Goal: Task Accomplishment & Management: Manage account settings

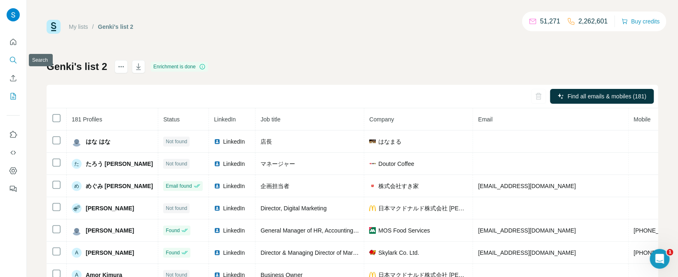
click at [15, 62] on icon "Search" at bounding box center [15, 62] width 2 height 2
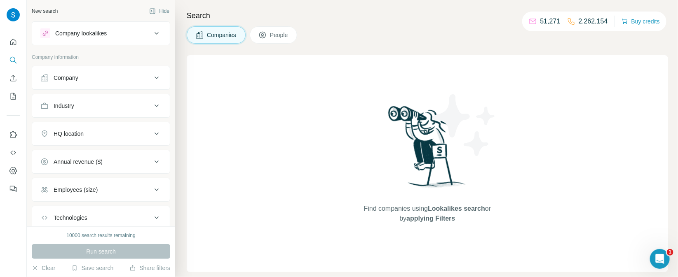
click at [151, 82] on div "Company" at bounding box center [95, 78] width 111 height 8
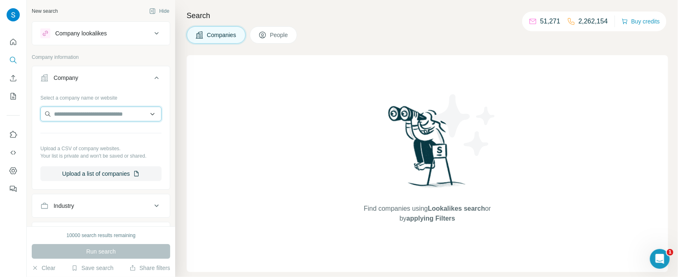
click at [122, 110] on input "text" at bounding box center [100, 114] width 121 height 15
paste input "**********"
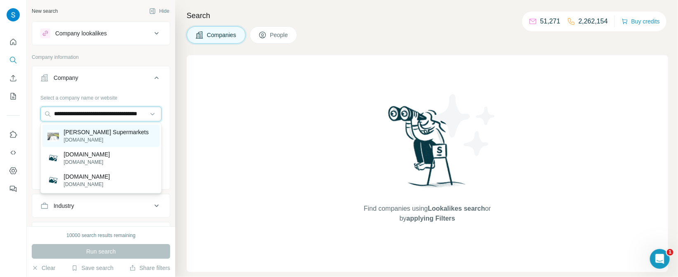
type input "**********"
click at [110, 136] on p "[PERSON_NAME] Supermarkets" at bounding box center [106, 132] width 85 height 8
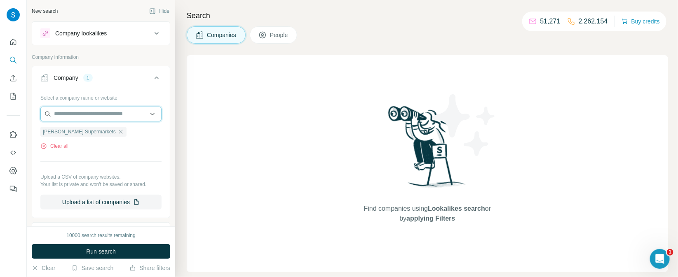
click at [115, 120] on input "text" at bounding box center [100, 114] width 121 height 15
paste input "**********"
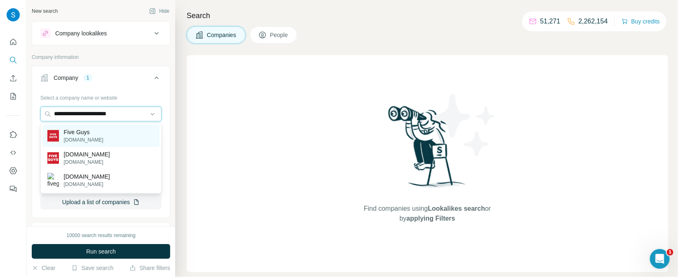
type input "**********"
click at [117, 134] on div "Five Guys [DOMAIN_NAME]" at bounding box center [100, 136] width 117 height 22
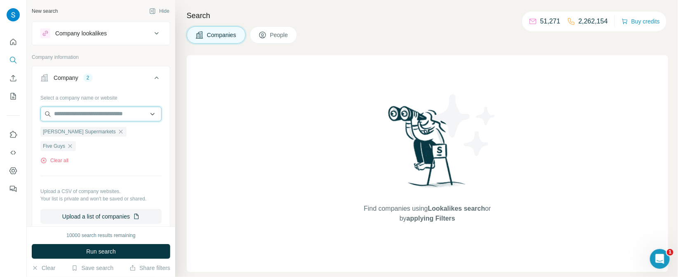
click at [106, 116] on input "text" at bounding box center [100, 114] width 121 height 15
paste input "**********"
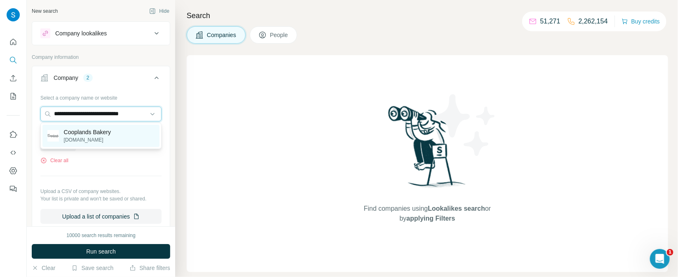
type input "**********"
click at [111, 131] on p "Cooplands Bakery" at bounding box center [87, 132] width 47 height 8
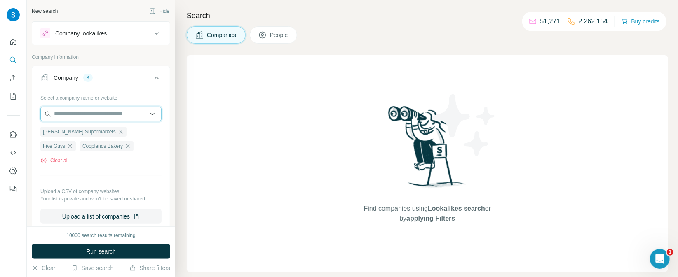
click at [136, 115] on input "text" at bounding box center [100, 114] width 121 height 15
paste input "**********"
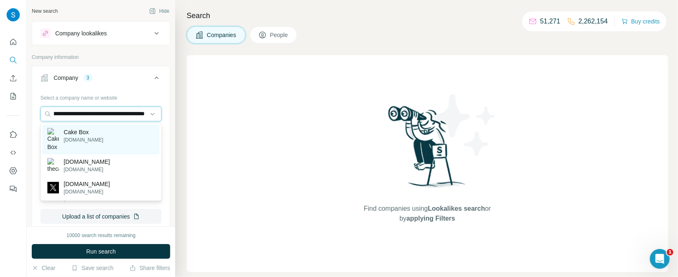
type input "**********"
click at [123, 132] on div "Cake Box [DOMAIN_NAME]" at bounding box center [100, 140] width 117 height 30
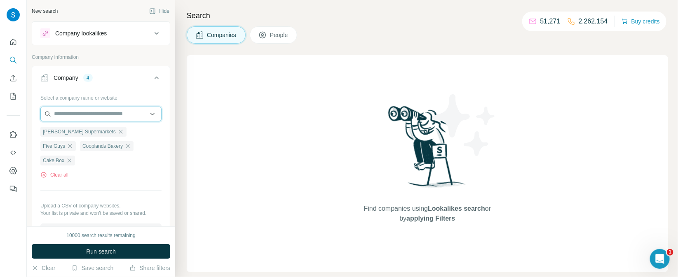
click at [118, 118] on input "text" at bounding box center [100, 114] width 121 height 15
paste input "**********"
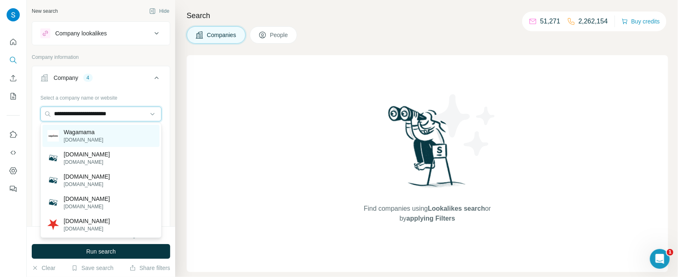
type input "**********"
click at [114, 131] on div "Wagamama [DOMAIN_NAME]" at bounding box center [100, 136] width 117 height 22
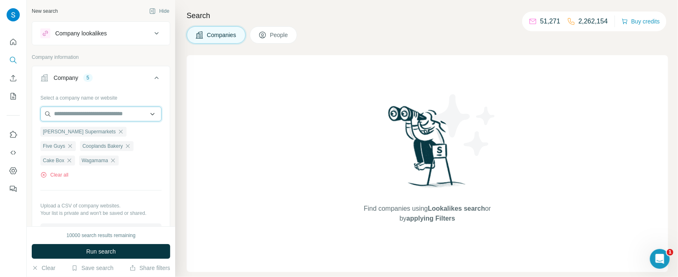
click at [109, 114] on input "text" at bounding box center [100, 114] width 121 height 15
paste input "**********"
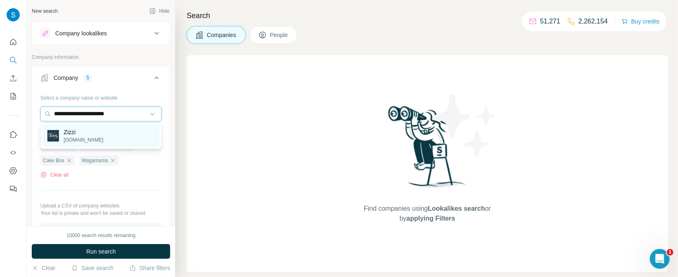
type input "**********"
click at [115, 132] on div "[PERSON_NAME][DOMAIN_NAME]" at bounding box center [100, 136] width 117 height 22
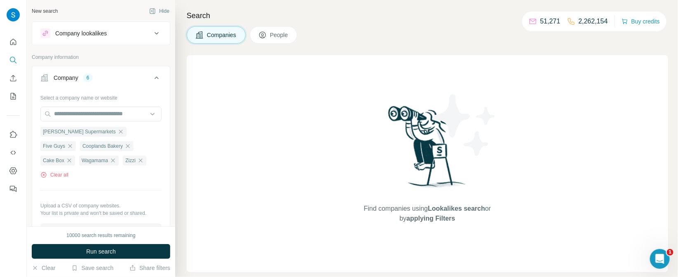
click at [281, 41] on button "People" at bounding box center [274, 34] width 48 height 17
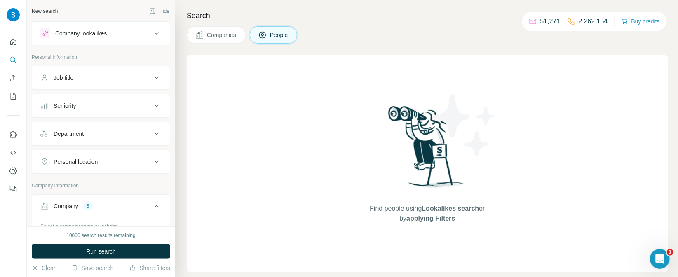
click at [111, 104] on div "Seniority" at bounding box center [95, 106] width 111 height 8
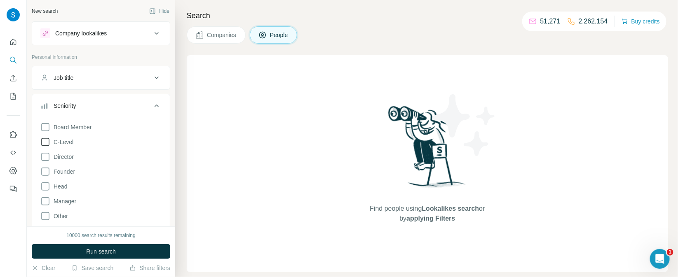
click at [46, 144] on icon at bounding box center [45, 142] width 10 height 10
click at [47, 155] on icon at bounding box center [45, 157] width 10 height 10
click at [46, 175] on icon at bounding box center [45, 172] width 8 height 8
click at [47, 189] on icon at bounding box center [45, 187] width 10 height 10
click at [48, 203] on icon at bounding box center [45, 201] width 10 height 10
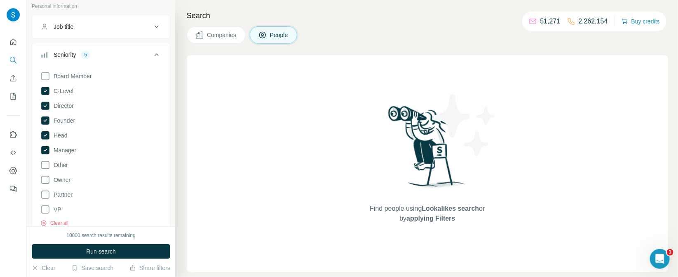
scroll to position [69, 0]
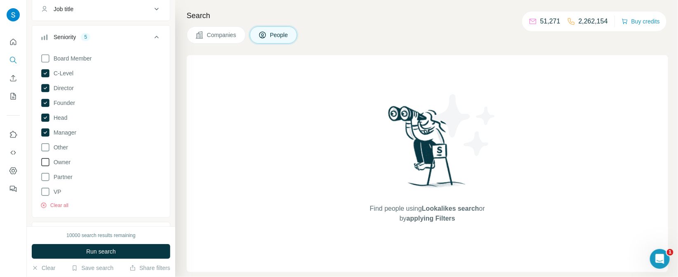
click at [46, 165] on icon at bounding box center [45, 162] width 8 height 8
click at [44, 191] on icon at bounding box center [45, 192] width 10 height 10
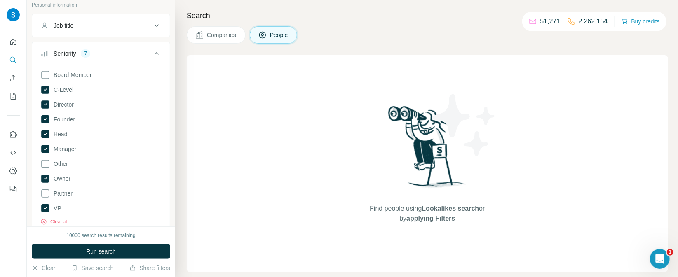
scroll to position [69, 0]
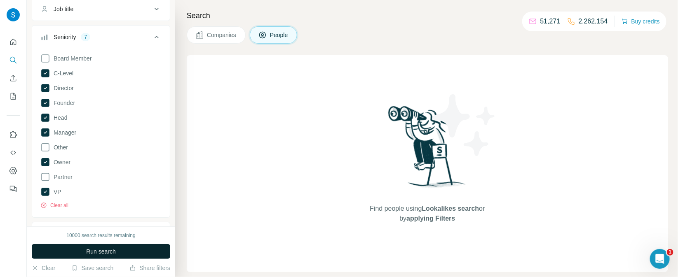
click at [95, 252] on span "Run search" at bounding box center [101, 252] width 30 height 8
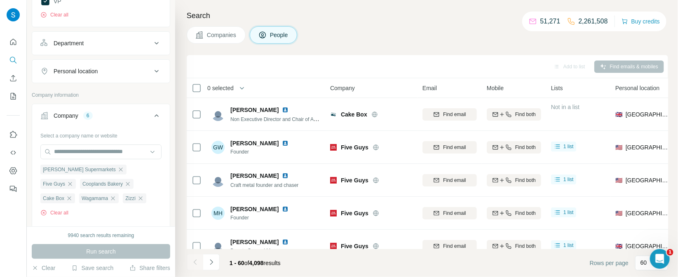
scroll to position [276, 0]
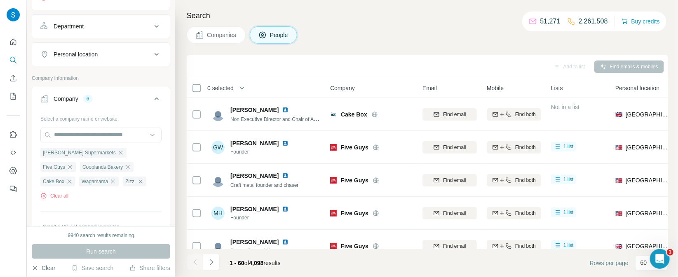
click at [42, 267] on button "Clear" at bounding box center [43, 268] width 23 height 8
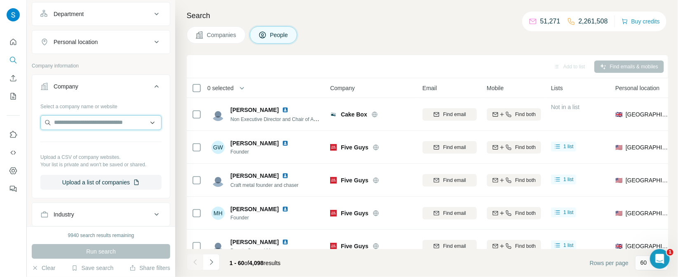
click at [84, 122] on input "text" at bounding box center [100, 122] width 121 height 15
paste input "**********"
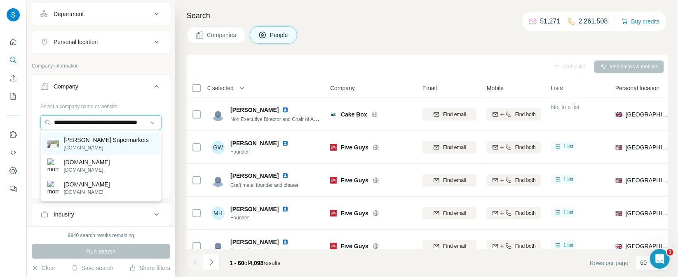
type input "**********"
click at [94, 138] on p "[PERSON_NAME] Supermarkets" at bounding box center [106, 140] width 85 height 8
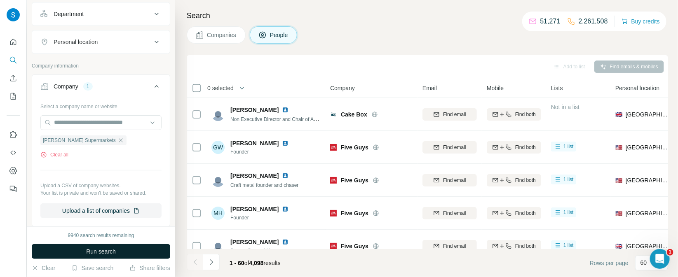
click at [112, 253] on span "Run search" at bounding box center [101, 252] width 30 height 8
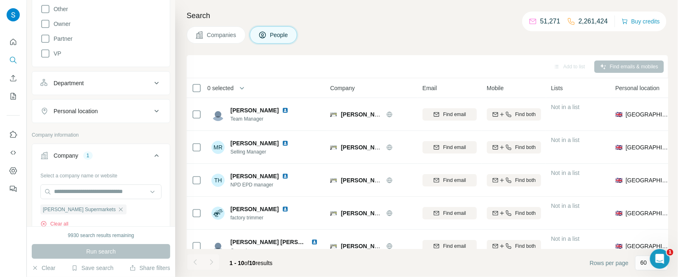
scroll to position [69, 0]
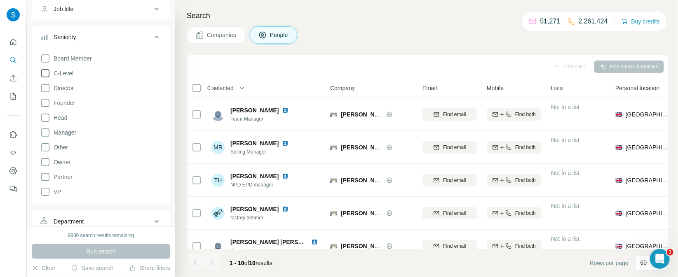
click at [46, 76] on icon at bounding box center [45, 73] width 8 height 8
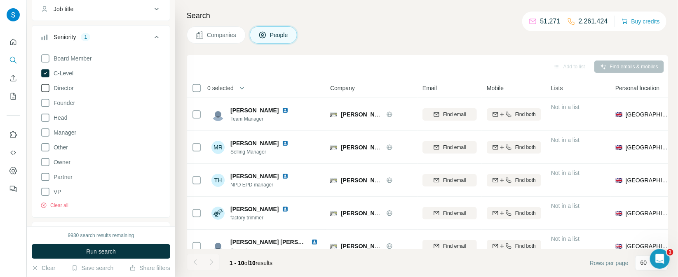
click at [47, 89] on icon at bounding box center [45, 88] width 10 height 10
click at [46, 104] on icon at bounding box center [45, 103] width 10 height 10
click at [43, 119] on icon at bounding box center [45, 118] width 10 height 10
click at [46, 133] on icon at bounding box center [45, 133] width 10 height 10
click at [47, 163] on icon at bounding box center [45, 162] width 10 height 10
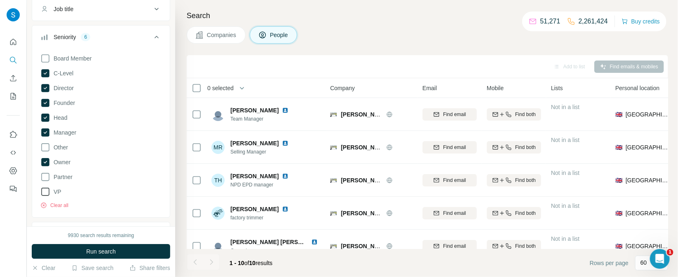
click at [44, 192] on icon at bounding box center [45, 192] width 10 height 10
click at [115, 255] on span "Run search" at bounding box center [101, 252] width 30 height 8
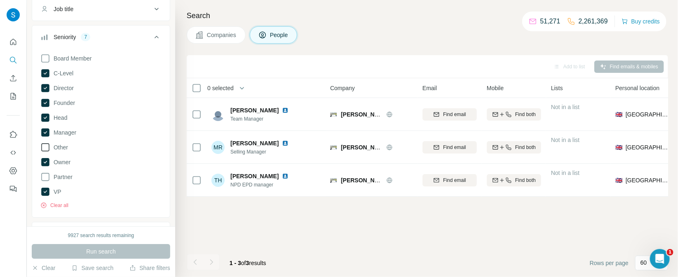
click at [47, 150] on icon at bounding box center [45, 147] width 8 height 8
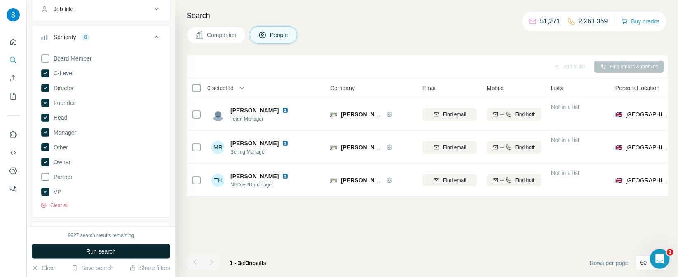
click at [107, 255] on span "Run search" at bounding box center [101, 252] width 30 height 8
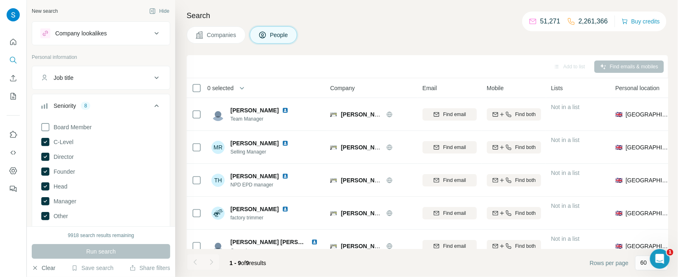
click at [52, 270] on button "Clear" at bounding box center [43, 268] width 23 height 8
click at [233, 24] on div "Search Companies People Add to list Find emails & mobiles 0 selected People Com…" at bounding box center [426, 138] width 503 height 277
click at [222, 44] on div "Search Companies People Add to list Find emails & mobiles 0 selected People Com…" at bounding box center [426, 138] width 503 height 277
click at [222, 40] on button "Companies" at bounding box center [216, 34] width 59 height 17
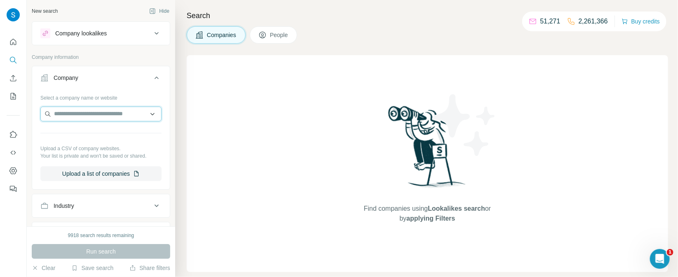
click at [127, 113] on input "text" at bounding box center [100, 114] width 121 height 15
paste input "**********"
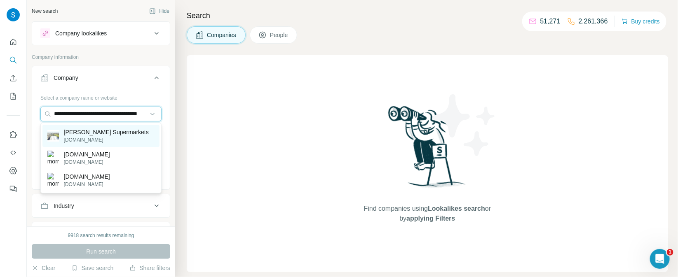
type input "**********"
click at [86, 146] on div "[PERSON_NAME] Supermarkets [DOMAIN_NAME]" at bounding box center [100, 136] width 117 height 22
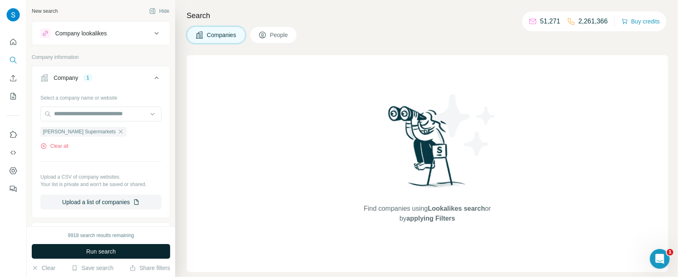
click at [91, 245] on button "Run search" at bounding box center [101, 251] width 138 height 15
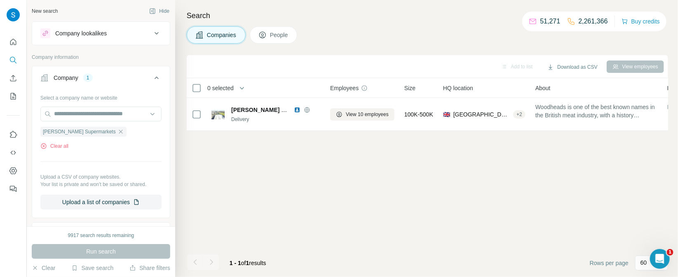
click at [283, 34] on span "People" at bounding box center [279, 35] width 19 height 8
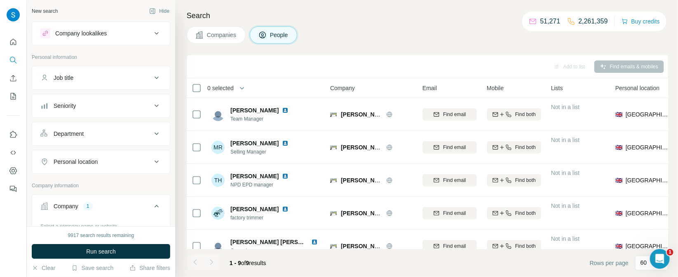
click at [117, 107] on div "Seniority" at bounding box center [95, 106] width 111 height 8
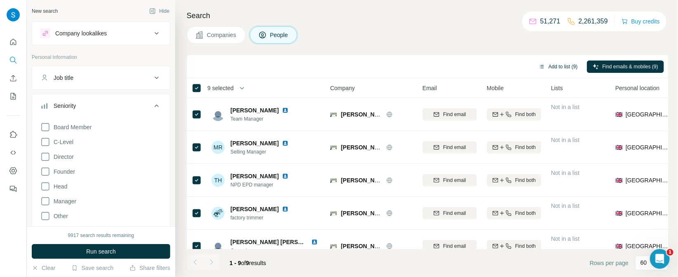
click at [564, 65] on button "Add to list (9)" at bounding box center [558, 67] width 51 height 12
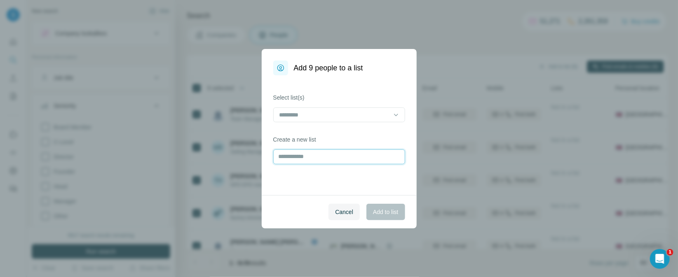
click at [311, 153] on input "text" at bounding box center [339, 157] width 132 height 15
type input "**********"
click at [394, 211] on span "Add to list" at bounding box center [385, 212] width 25 height 8
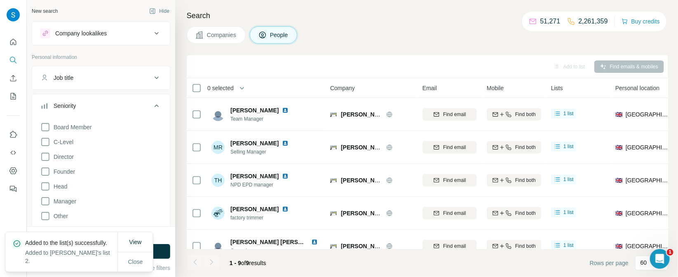
click at [228, 42] on button "Companies" at bounding box center [216, 34] width 59 height 17
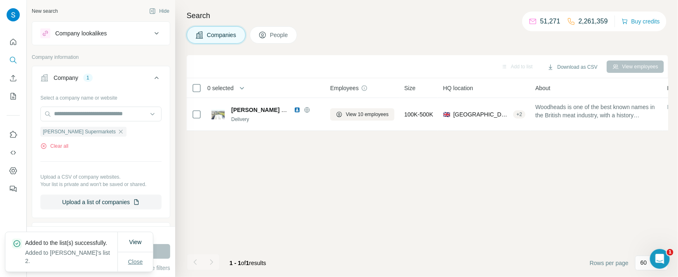
click at [134, 264] on span "Close" at bounding box center [135, 262] width 15 height 8
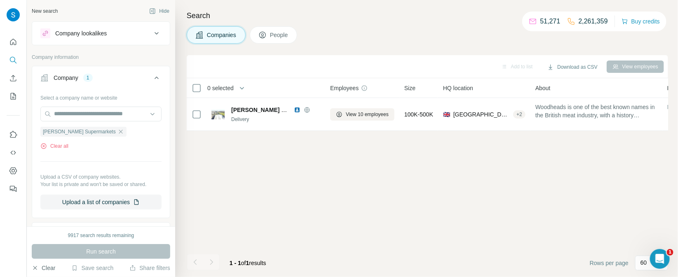
click at [46, 270] on button "Clear" at bounding box center [43, 268] width 23 height 8
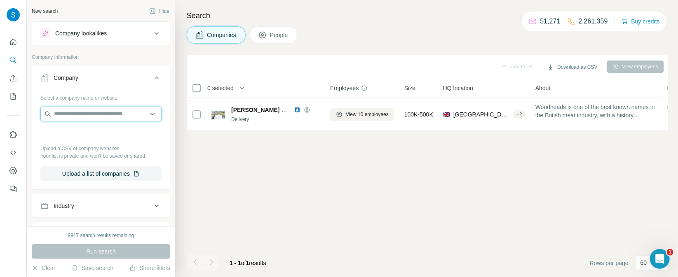
click at [80, 111] on input "text" at bounding box center [100, 114] width 121 height 15
paste input "**********"
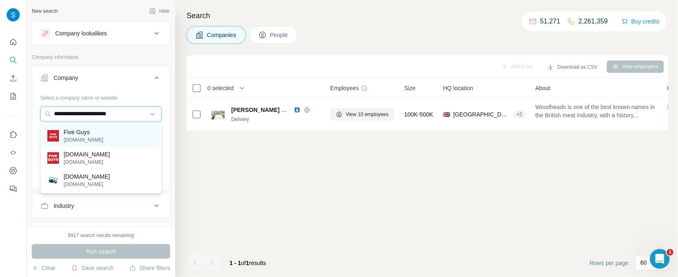
type input "**********"
click at [92, 133] on p "Five Guys" at bounding box center [84, 132] width 40 height 8
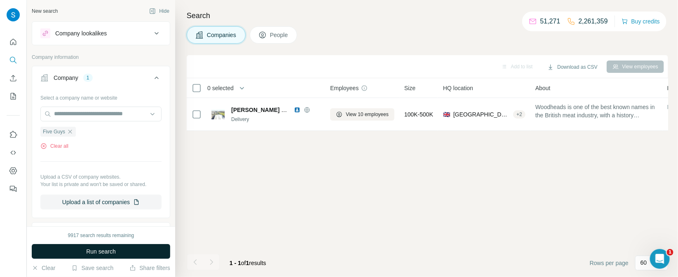
click at [108, 254] on span "Run search" at bounding box center [101, 252] width 30 height 8
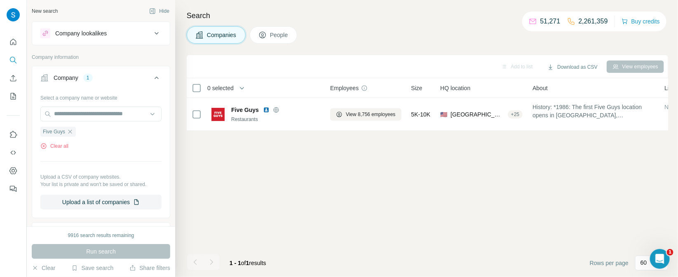
click at [273, 40] on button "People" at bounding box center [274, 34] width 48 height 17
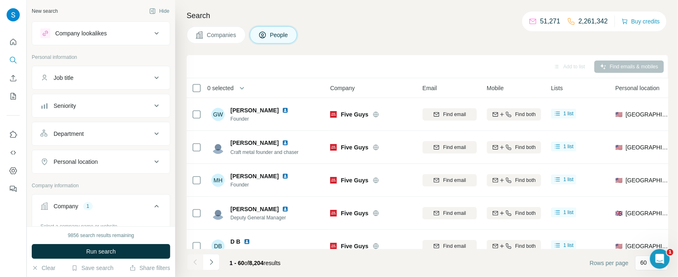
click at [119, 106] on div "Seniority" at bounding box center [95, 106] width 111 height 8
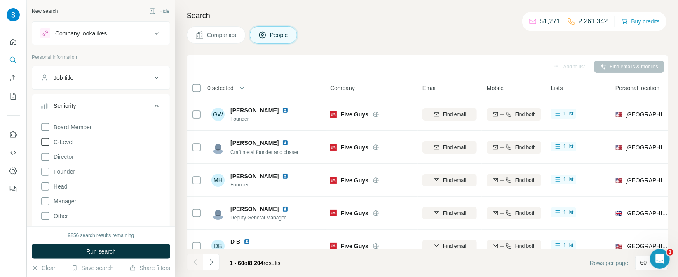
click at [44, 142] on icon at bounding box center [45, 142] width 10 height 10
click at [47, 158] on icon at bounding box center [45, 157] width 10 height 10
click at [46, 174] on icon at bounding box center [45, 172] width 10 height 10
click at [66, 189] on span "Head" at bounding box center [58, 186] width 17 height 8
click at [61, 208] on div "Board Member C-Level Director Founder Head Manager Other Owner Partner VP Clear…" at bounding box center [100, 198] width 121 height 159
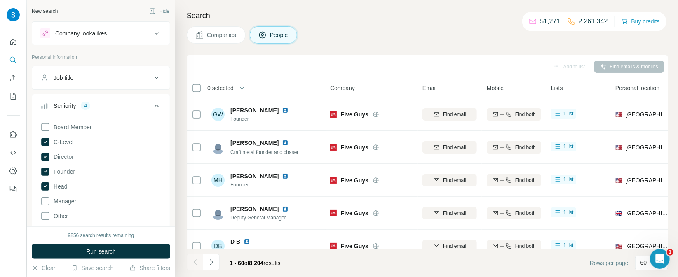
click at [61, 206] on div "Board Member C-Level Director Founder Head Manager Other Owner Partner VP Clear…" at bounding box center [100, 198] width 121 height 159
click at [63, 203] on span "Manager" at bounding box center [63, 201] width 26 height 8
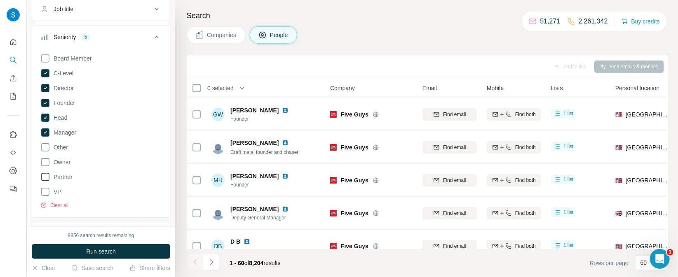
click at [49, 176] on icon at bounding box center [45, 177] width 10 height 10
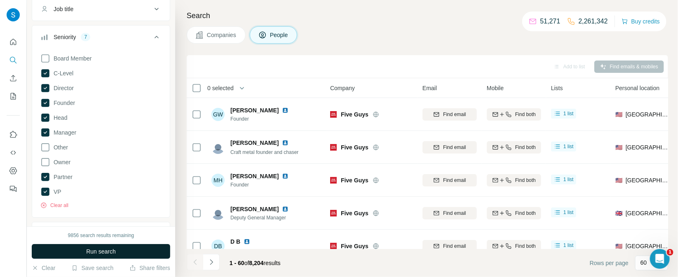
click at [133, 250] on button "Run search" at bounding box center [101, 251] width 138 height 15
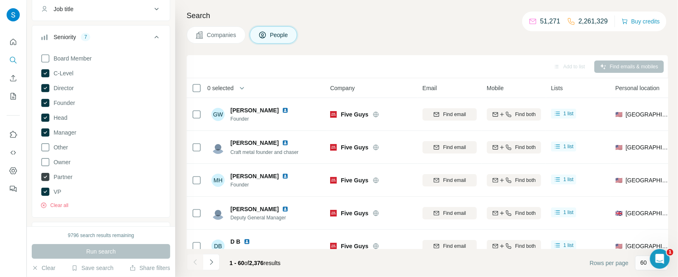
click at [49, 175] on icon at bounding box center [45, 177] width 10 height 10
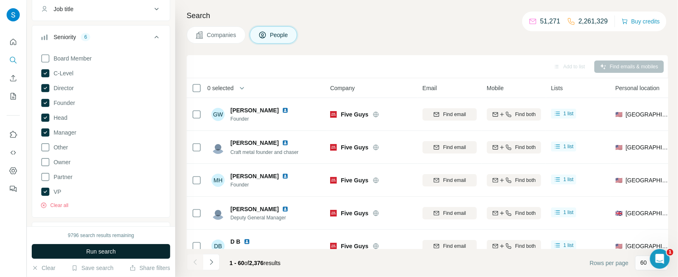
click at [75, 249] on button "Run search" at bounding box center [101, 251] width 138 height 15
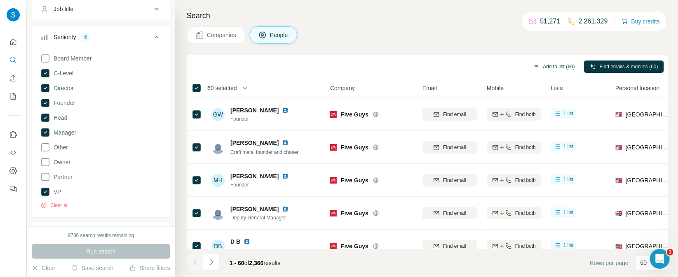
click at [548, 67] on button "Add to list (60)" at bounding box center [553, 67] width 53 height 12
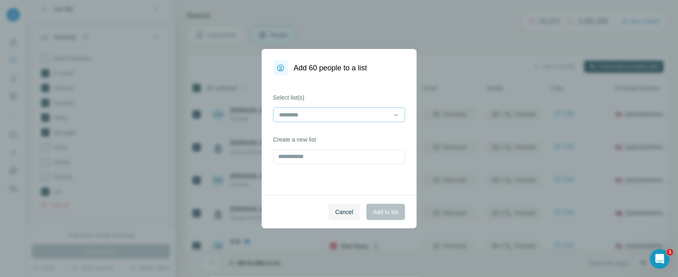
click at [381, 117] on input at bounding box center [333, 114] width 111 height 9
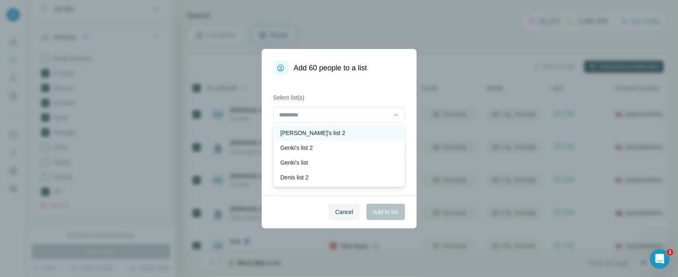
click at [371, 126] on div "[PERSON_NAME]'s list 2" at bounding box center [339, 133] width 128 height 15
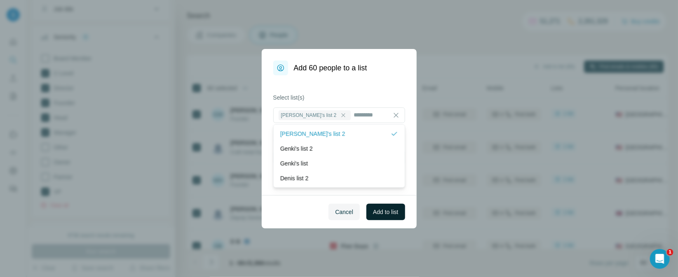
click at [388, 209] on span "Add to list" at bounding box center [385, 212] width 25 height 8
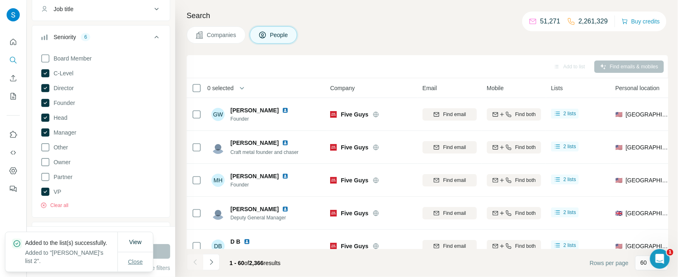
click at [145, 260] on button "Close" at bounding box center [135, 262] width 26 height 15
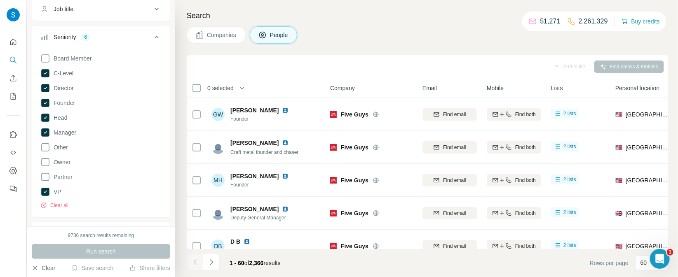
click at [49, 269] on button "Clear" at bounding box center [43, 268] width 23 height 8
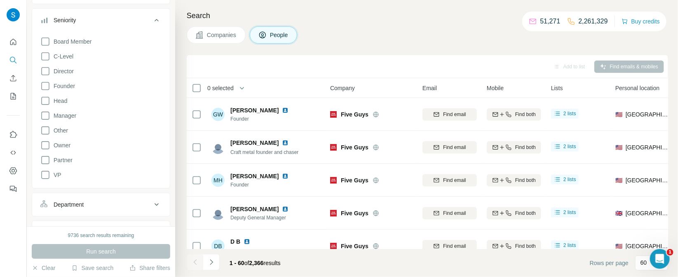
scroll to position [138, 0]
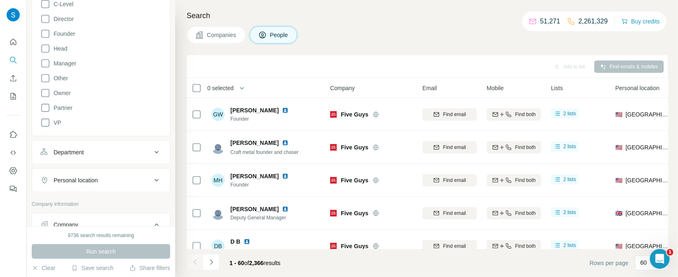
click at [225, 38] on span "Companies" at bounding box center [222, 35] width 30 height 8
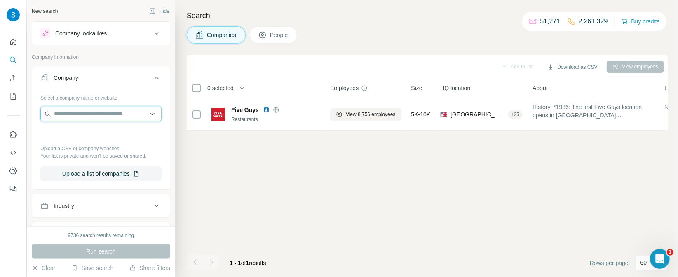
click at [107, 116] on input "text" at bounding box center [100, 114] width 121 height 15
paste input "**********"
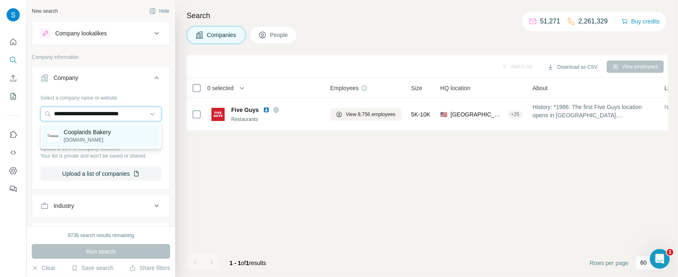
type input "**********"
click at [109, 129] on p "Cooplands Bakery" at bounding box center [87, 132] width 47 height 8
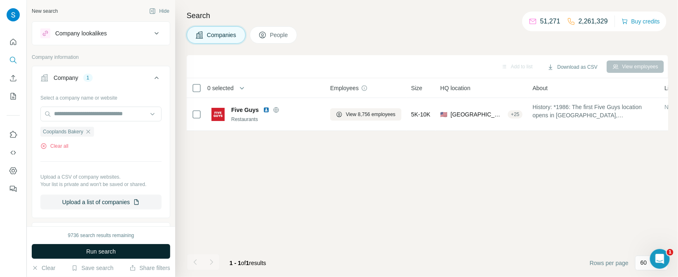
click at [125, 254] on button "Run search" at bounding box center [101, 251] width 138 height 15
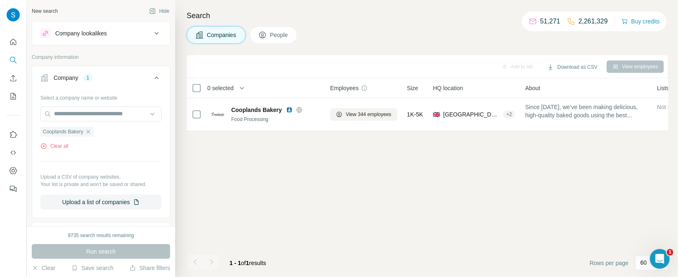
click at [268, 38] on button "People" at bounding box center [274, 34] width 48 height 17
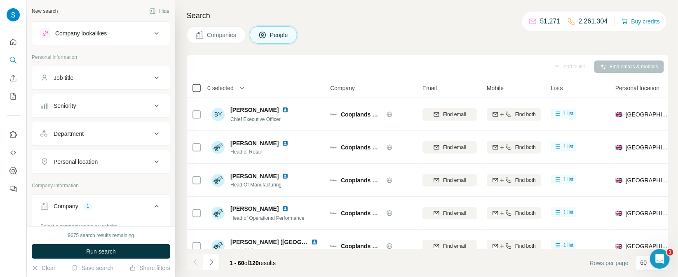
click at [197, 92] on icon at bounding box center [197, 88] width 10 height 10
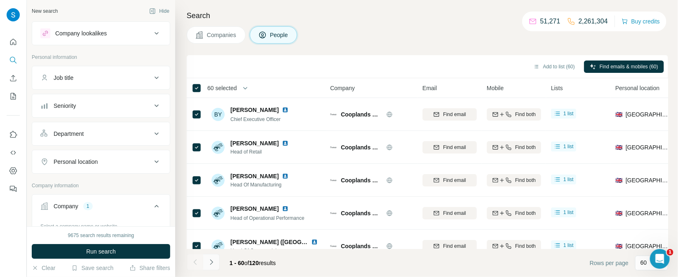
click at [209, 268] on button "Navigate to next page" at bounding box center [211, 262] width 16 height 16
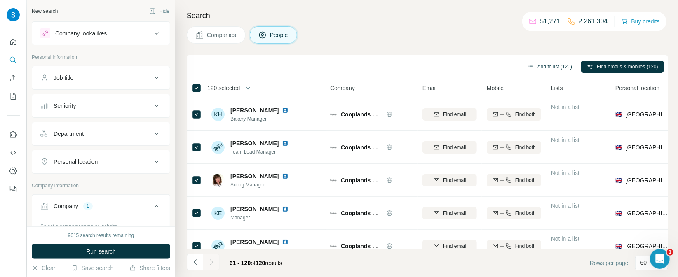
click at [550, 68] on button "Add to list (120)" at bounding box center [550, 67] width 56 height 12
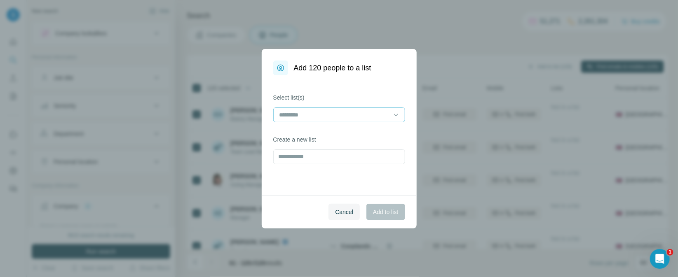
click at [357, 117] on input at bounding box center [333, 114] width 111 height 9
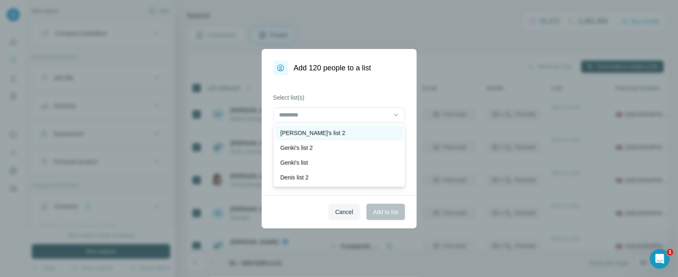
click at [342, 129] on div "[PERSON_NAME]'s list 2" at bounding box center [339, 133] width 128 height 15
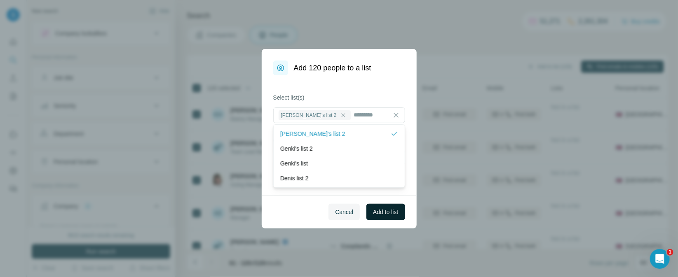
click at [384, 216] on button "Add to list" at bounding box center [385, 212] width 38 height 16
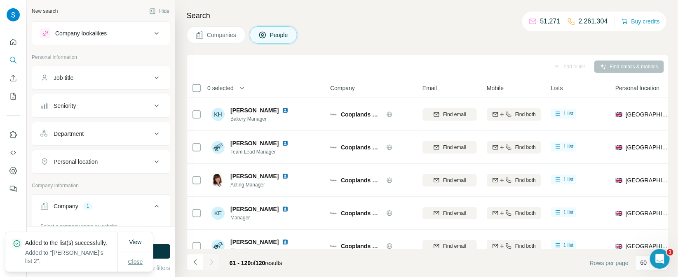
click at [139, 263] on span "Close" at bounding box center [135, 262] width 15 height 8
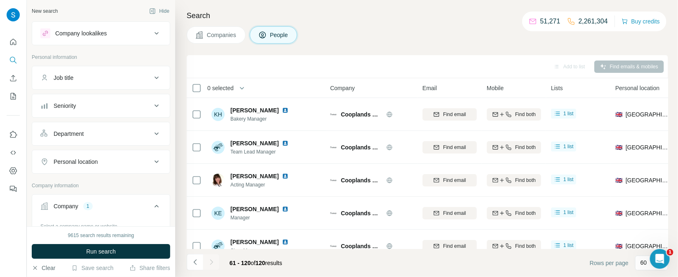
click at [53, 271] on button "Clear" at bounding box center [43, 268] width 23 height 8
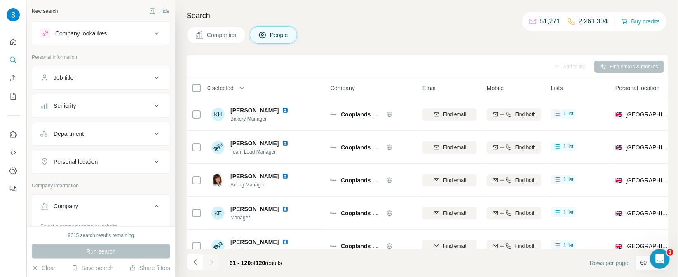
click at [211, 37] on span "Companies" at bounding box center [222, 35] width 30 height 8
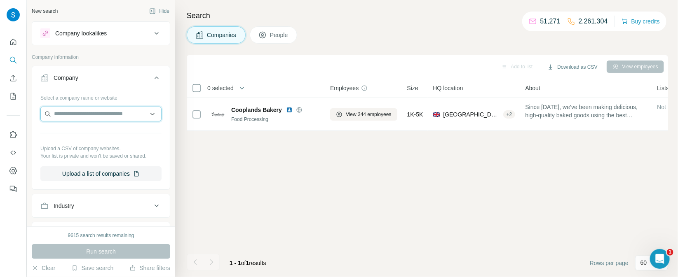
click at [92, 115] on input "text" at bounding box center [100, 114] width 121 height 15
paste input "**********"
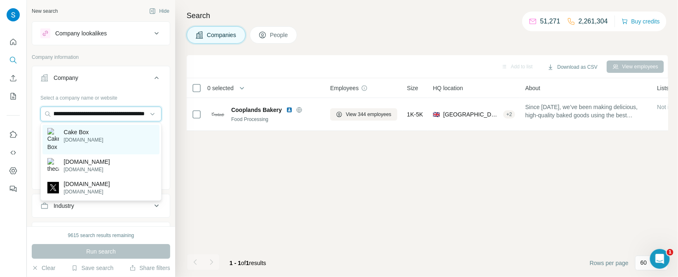
type input "**********"
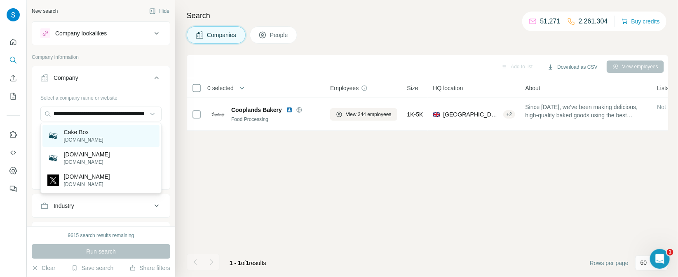
click at [101, 133] on div "Cake Box [DOMAIN_NAME]" at bounding box center [100, 136] width 117 height 22
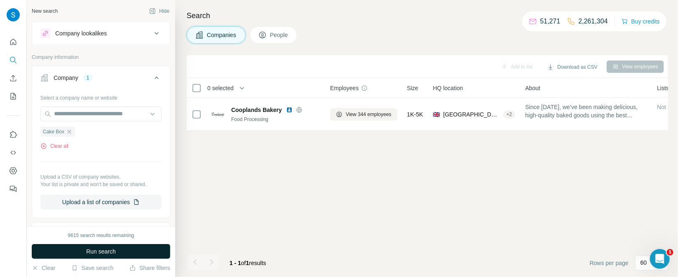
click at [114, 249] on span "Run search" at bounding box center [101, 252] width 30 height 8
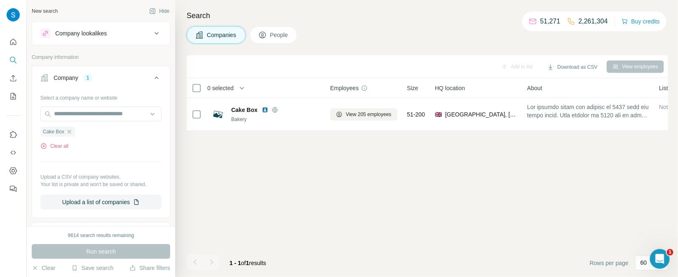
click at [277, 33] on span "People" at bounding box center [279, 35] width 19 height 8
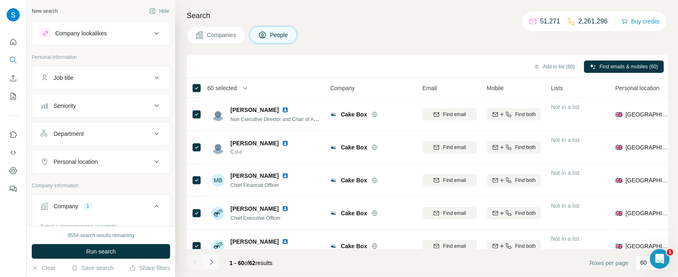
click at [210, 267] on button "Navigate to next page" at bounding box center [211, 262] width 16 height 16
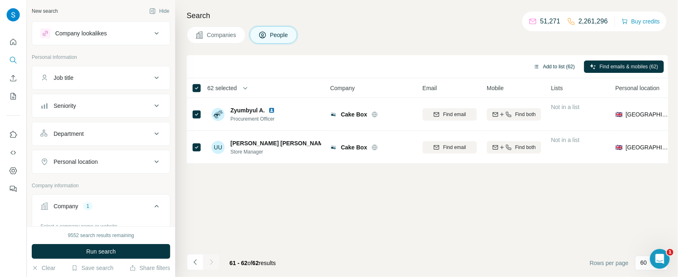
click at [548, 68] on button "Add to list (62)" at bounding box center [553, 67] width 53 height 12
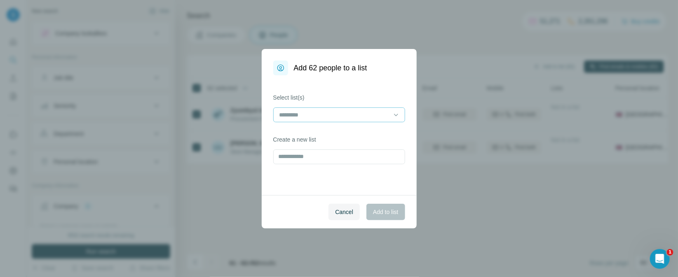
click at [325, 114] on input at bounding box center [333, 114] width 111 height 9
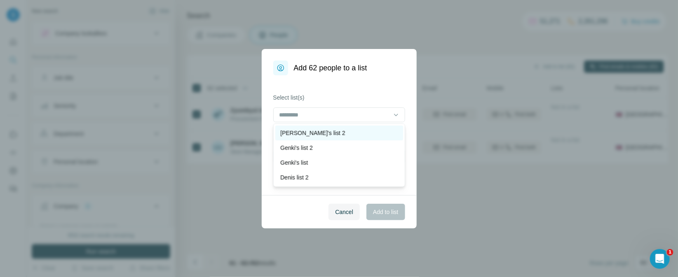
click at [328, 129] on div "[PERSON_NAME]'s list 2" at bounding box center [339, 133] width 118 height 8
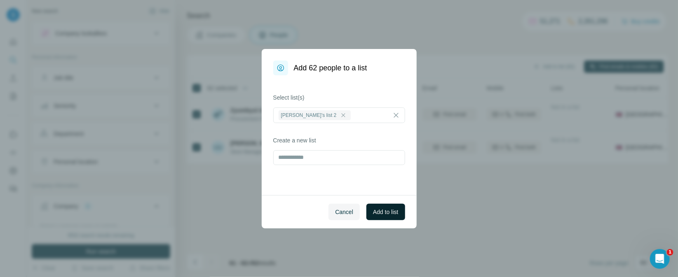
click at [376, 213] on span "Add to list" at bounding box center [385, 212] width 25 height 8
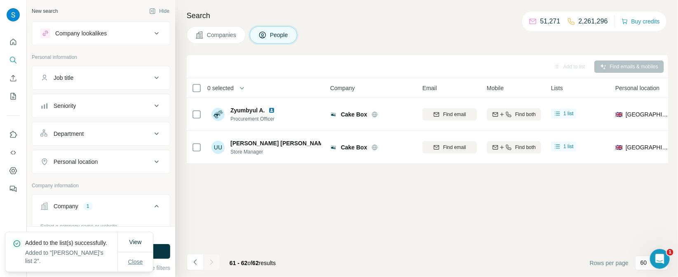
click at [142, 268] on button "Close" at bounding box center [135, 262] width 26 height 15
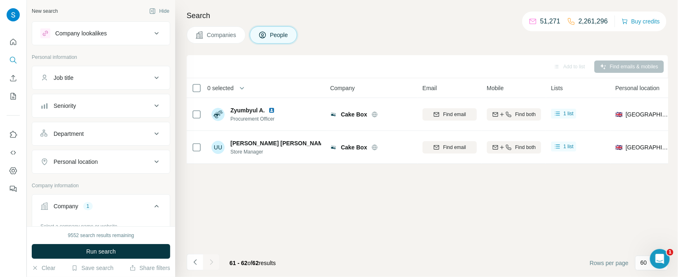
click at [208, 29] on button "Companies" at bounding box center [216, 34] width 59 height 17
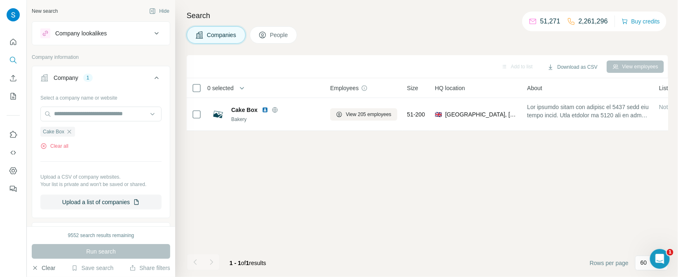
click at [52, 269] on button "Clear" at bounding box center [43, 268] width 23 height 8
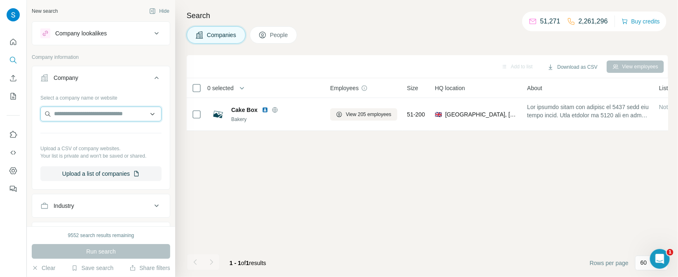
click at [94, 119] on input "text" at bounding box center [100, 114] width 121 height 15
paste input "**********"
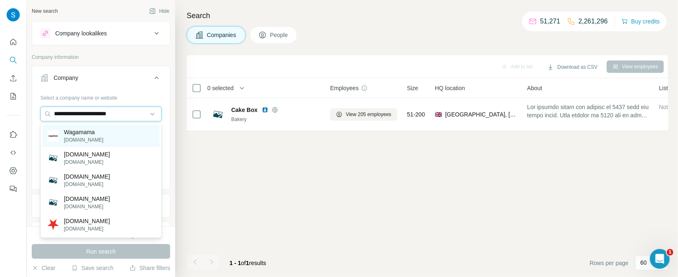
type input "**********"
click at [97, 133] on p "Wagamama" at bounding box center [84, 132] width 40 height 8
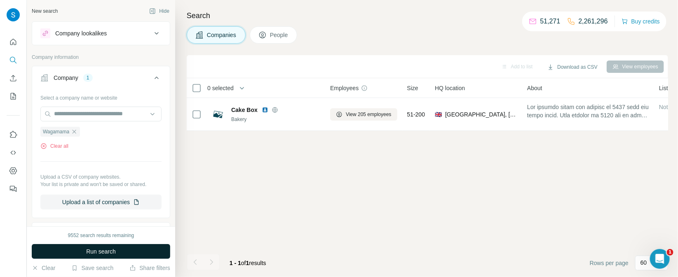
click at [124, 252] on button "Run search" at bounding box center [101, 251] width 138 height 15
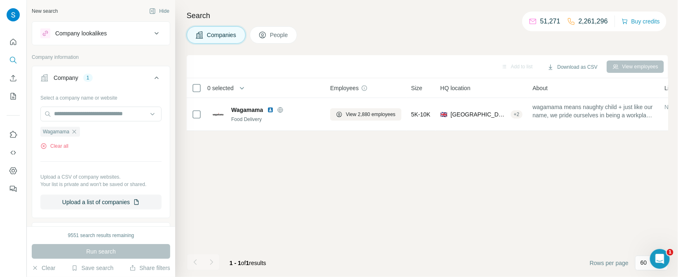
click at [286, 42] on button "People" at bounding box center [274, 34] width 48 height 17
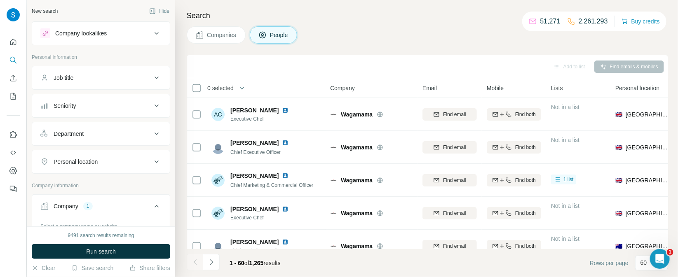
click at [103, 105] on div "Seniority" at bounding box center [95, 106] width 111 height 8
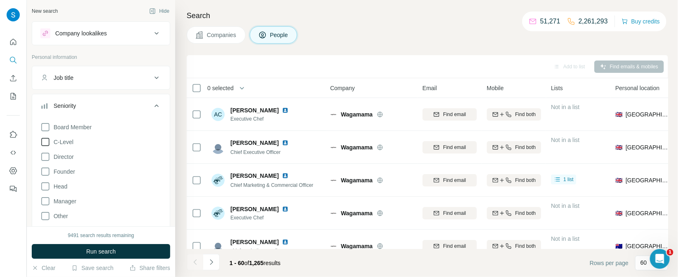
click at [49, 143] on icon at bounding box center [45, 142] width 8 height 8
click at [46, 157] on icon at bounding box center [45, 157] width 10 height 10
click at [46, 170] on icon at bounding box center [45, 172] width 10 height 10
click at [46, 185] on icon at bounding box center [45, 187] width 10 height 10
click at [48, 203] on icon at bounding box center [45, 201] width 10 height 10
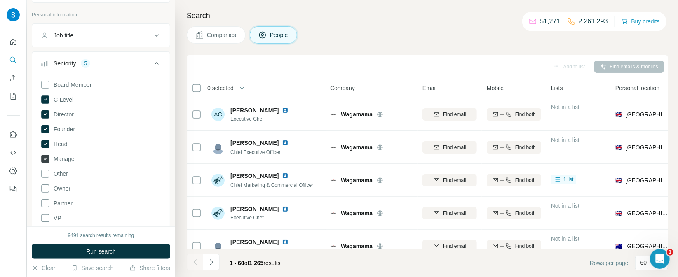
scroll to position [69, 0]
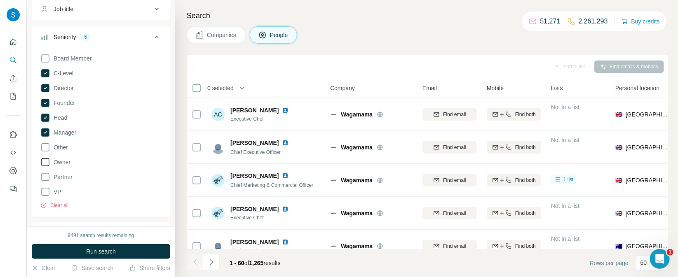
click at [47, 163] on icon at bounding box center [45, 162] width 10 height 10
click at [45, 193] on icon at bounding box center [45, 192] width 10 height 10
click at [94, 260] on div "9491 search results remaining Run search Clear Save search Share filters" at bounding box center [101, 252] width 148 height 51
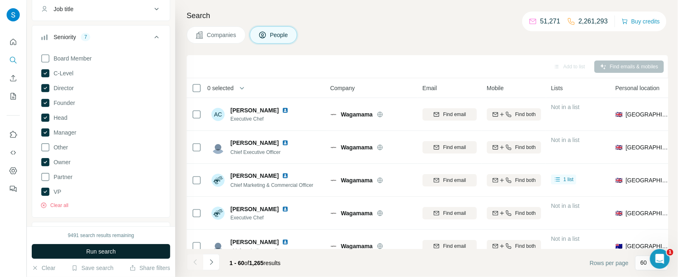
click at [95, 253] on span "Run search" at bounding box center [101, 252] width 30 height 8
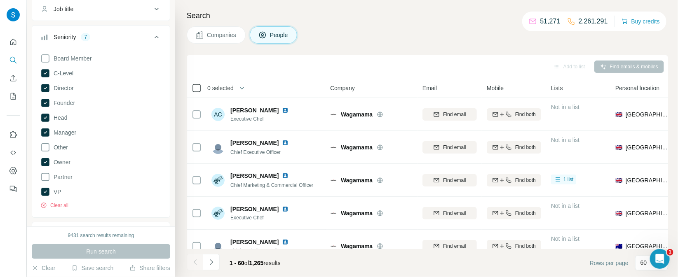
click at [195, 92] on icon at bounding box center [197, 88] width 10 height 10
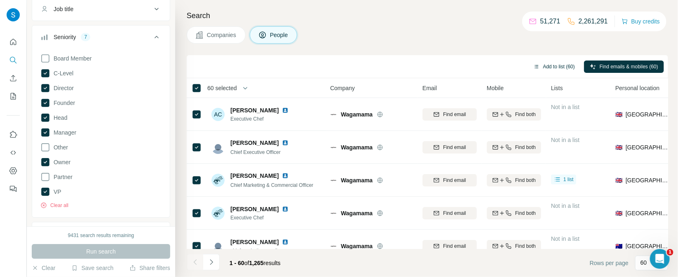
click at [555, 67] on button "Add to list (60)" at bounding box center [553, 67] width 53 height 12
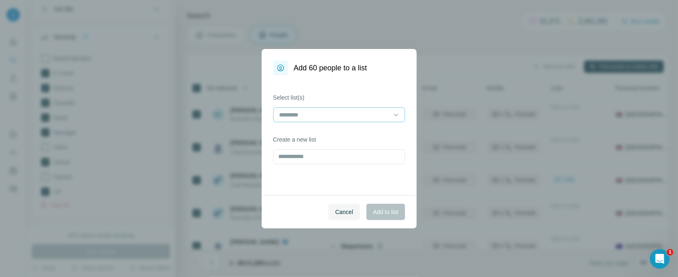
click at [344, 120] on div at bounding box center [333, 115] width 111 height 14
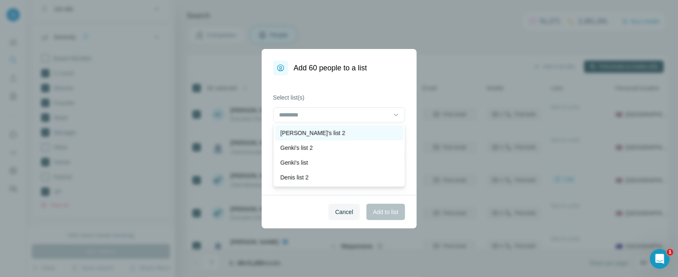
click at [322, 136] on div "[PERSON_NAME]'s list 2" at bounding box center [339, 133] width 118 height 8
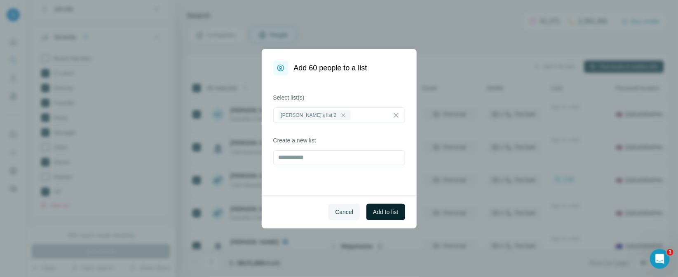
click at [394, 210] on span "Add to list" at bounding box center [385, 212] width 25 height 8
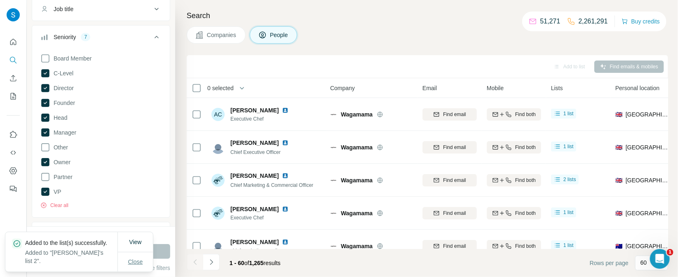
click at [128, 265] on span "Close" at bounding box center [135, 262] width 15 height 8
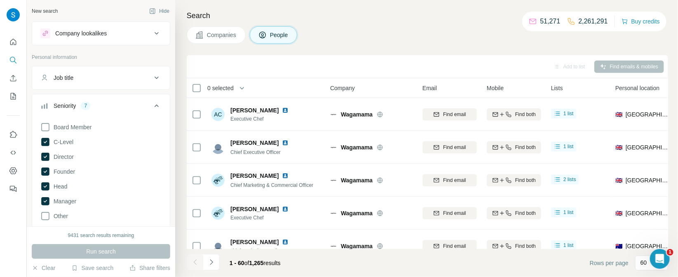
click at [221, 31] on span "Companies" at bounding box center [222, 35] width 30 height 8
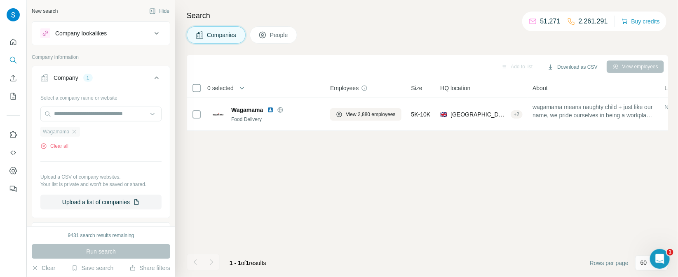
click at [75, 135] on div "Wagamama" at bounding box center [60, 132] width 40 height 10
click at [75, 130] on icon "button" at bounding box center [74, 132] width 7 height 7
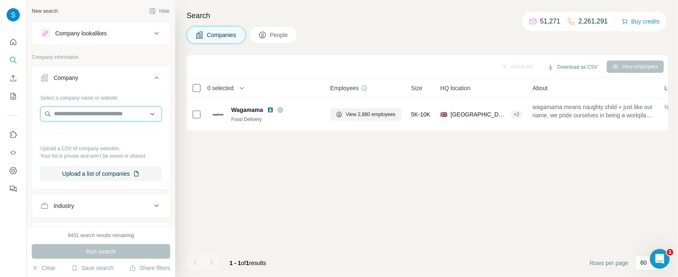
click at [82, 116] on input "text" at bounding box center [100, 114] width 121 height 15
paste input "**********"
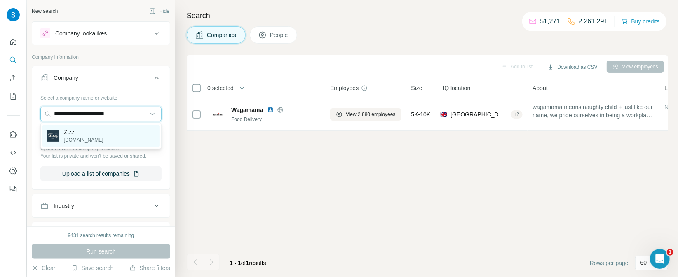
type input "**********"
click at [86, 131] on p "Zizzi" at bounding box center [84, 132] width 40 height 8
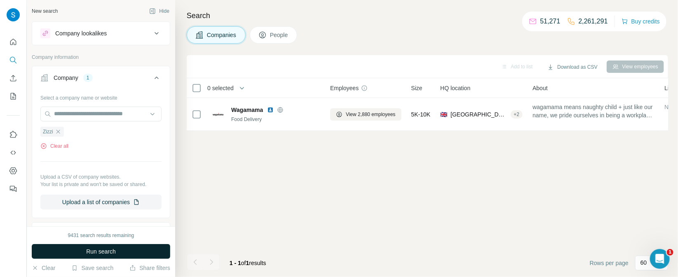
click at [78, 256] on button "Run search" at bounding box center [101, 251] width 138 height 15
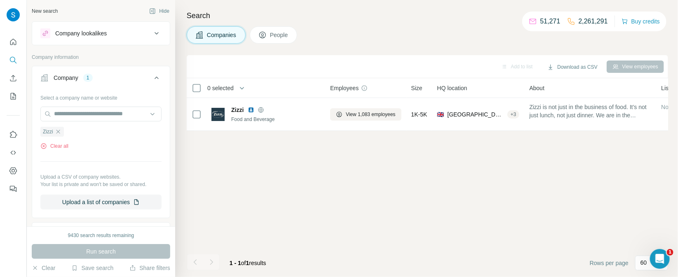
click at [270, 39] on button "People" at bounding box center [274, 34] width 48 height 17
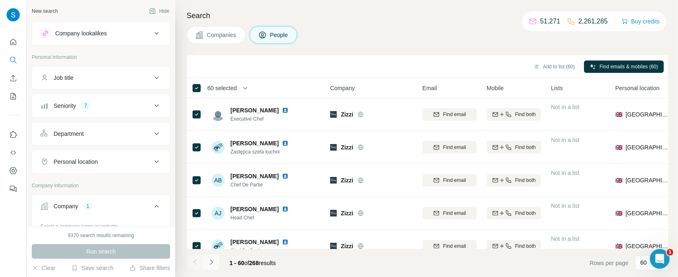
click at [207, 268] on button "Navigate to next page" at bounding box center [211, 262] width 16 height 16
click at [538, 64] on button "Add to list (120)" at bounding box center [550, 67] width 56 height 12
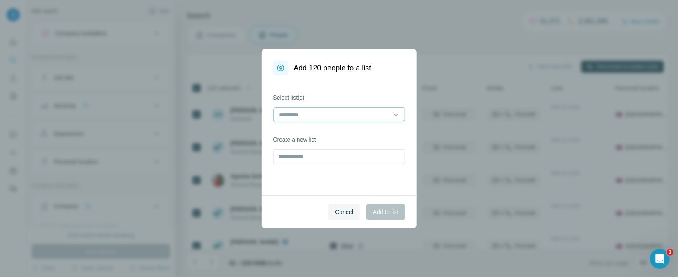
click at [360, 118] on input at bounding box center [333, 114] width 111 height 9
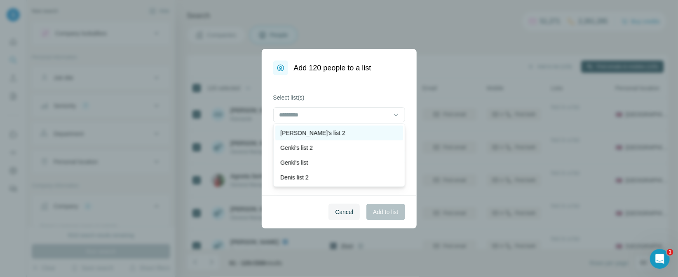
click at [339, 131] on div "[PERSON_NAME]'s list 2" at bounding box center [339, 133] width 118 height 8
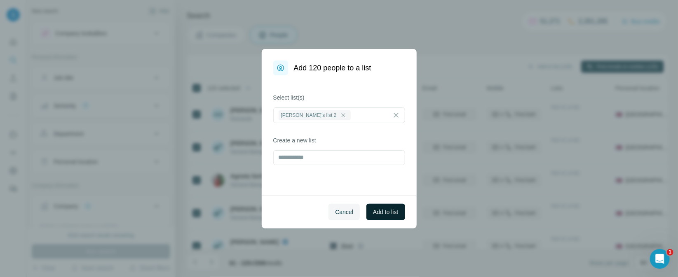
click at [381, 217] on button "Add to list" at bounding box center [385, 212] width 38 height 16
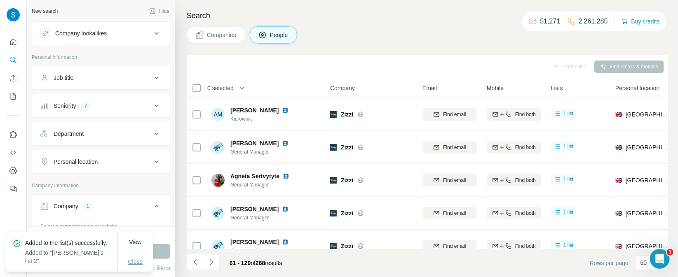
click at [141, 265] on span "Close" at bounding box center [135, 262] width 15 height 8
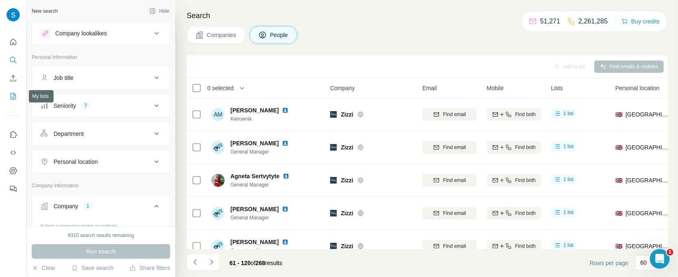
click at [14, 98] on icon "My lists" at bounding box center [13, 96] width 8 height 8
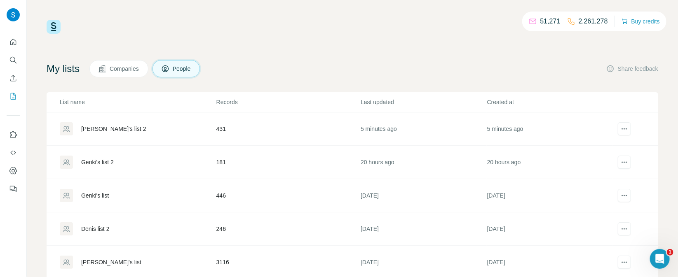
click at [95, 127] on div "[PERSON_NAME]'s list 2" at bounding box center [113, 129] width 65 height 8
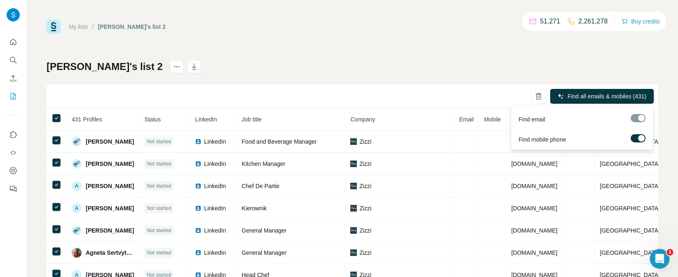
click at [636, 135] on label at bounding box center [638, 138] width 15 height 8
click at [626, 93] on span "Find all emails (431)" at bounding box center [621, 96] width 52 height 8
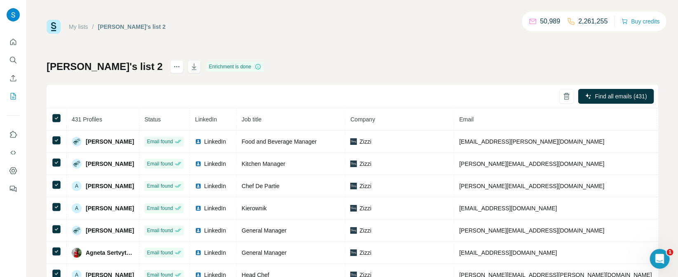
click at [190, 65] on icon "button" at bounding box center [194, 67] width 8 height 8
click at [14, 62] on icon "Search" at bounding box center [12, 59] width 5 height 5
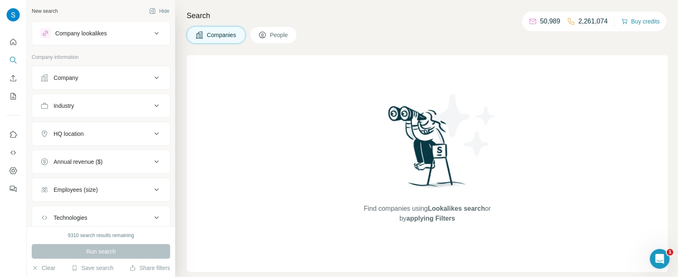
click at [135, 76] on div "Company" at bounding box center [95, 78] width 111 height 8
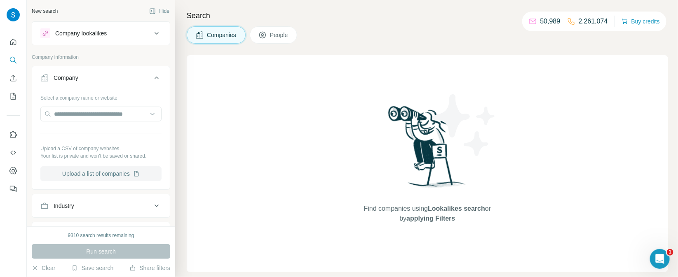
click at [96, 174] on button "Upload a list of companies" at bounding box center [100, 173] width 121 height 15
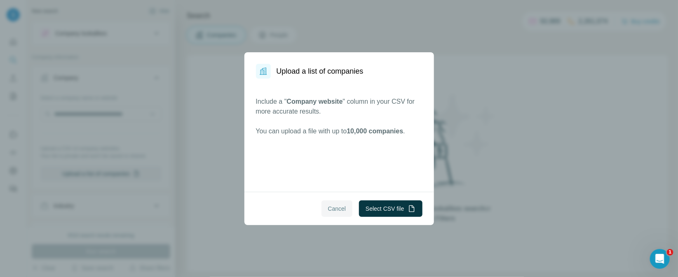
click at [331, 206] on span "Cancel" at bounding box center [337, 209] width 18 height 8
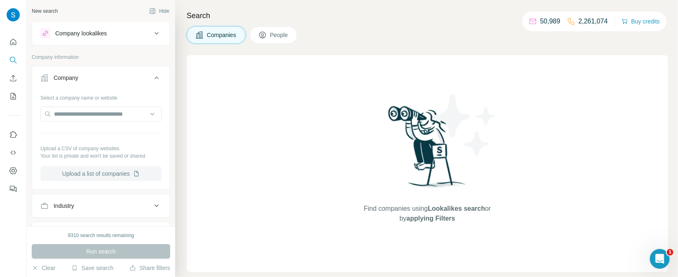
click at [103, 175] on button "Upload a list of companies" at bounding box center [100, 173] width 121 height 15
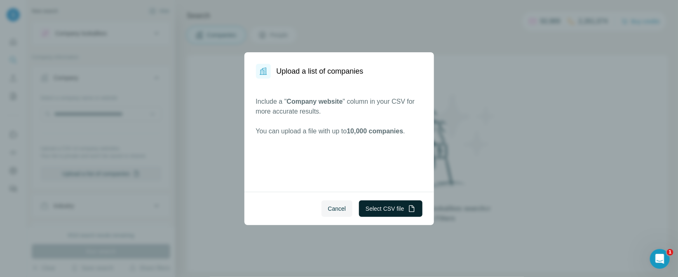
click at [395, 213] on button "Select CSV file" at bounding box center [390, 209] width 63 height 16
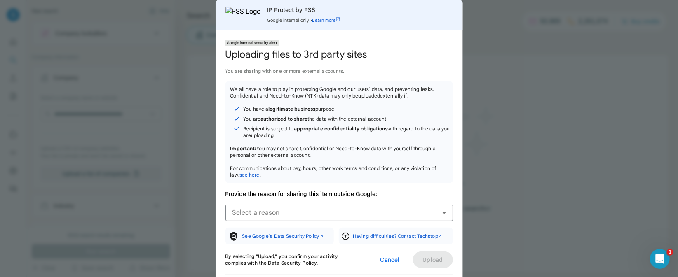
scroll to position [15, 0]
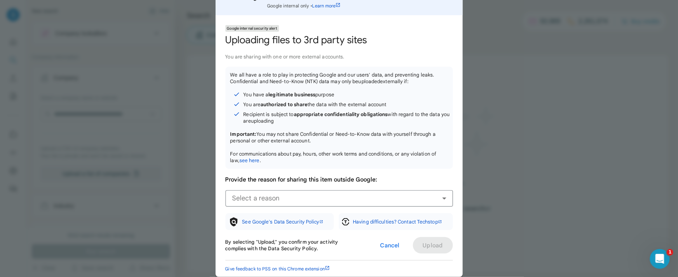
click at [484, 131] on div at bounding box center [339, 138] width 678 height 277
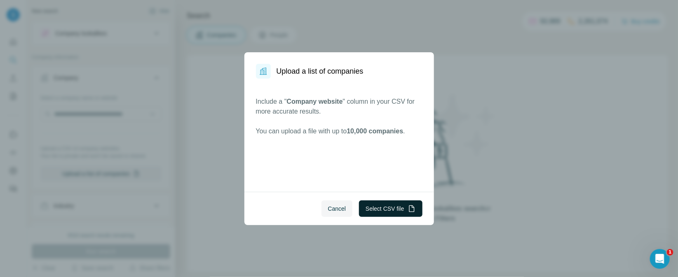
click at [378, 205] on button "Select CSV file" at bounding box center [390, 209] width 63 height 16
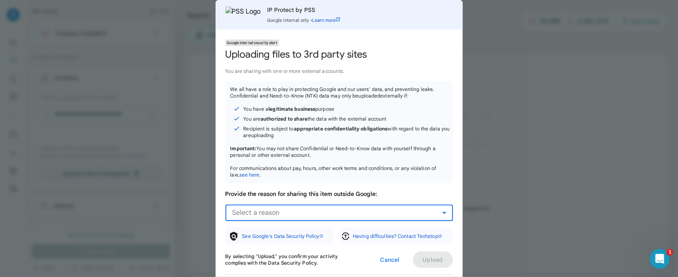
click at [346, 215] on div "Select a reason" at bounding box center [337, 213] width 210 height 10
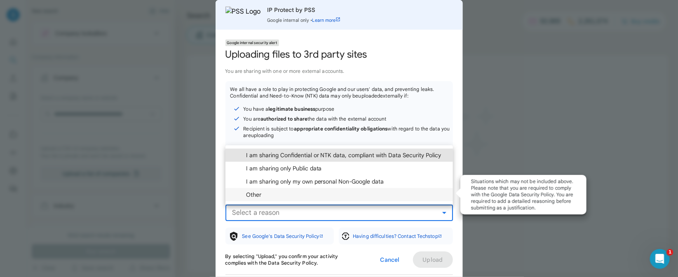
click at [326, 199] on mat-option "Other" at bounding box center [338, 194] width 227 height 13
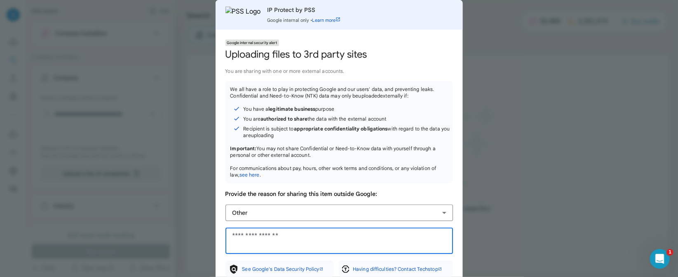
click at [307, 240] on textarea "Enter your reason" at bounding box center [339, 241] width 214 height 20
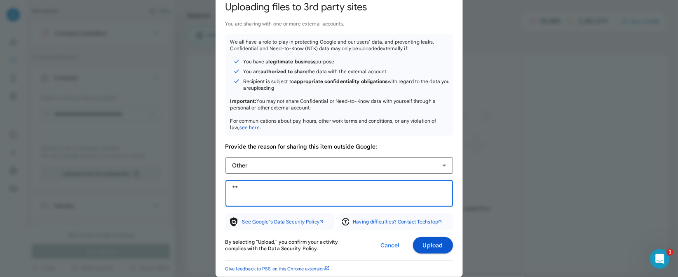
type textarea "*"
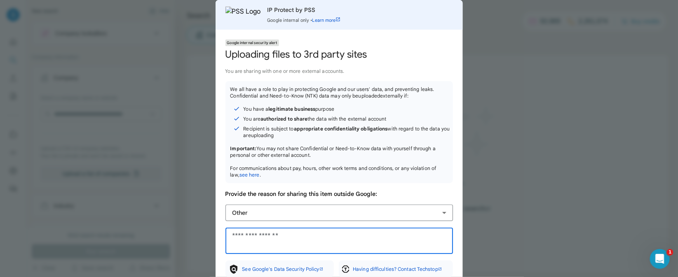
click at [309, 242] on textarea "Enter your reason" at bounding box center [339, 241] width 214 height 20
click at [505, 75] on div at bounding box center [339, 138] width 678 height 277
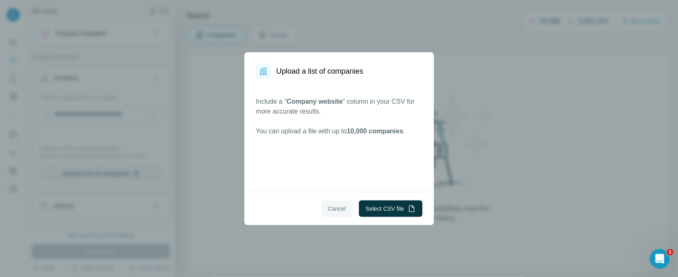
click at [334, 207] on span "Cancel" at bounding box center [337, 209] width 18 height 8
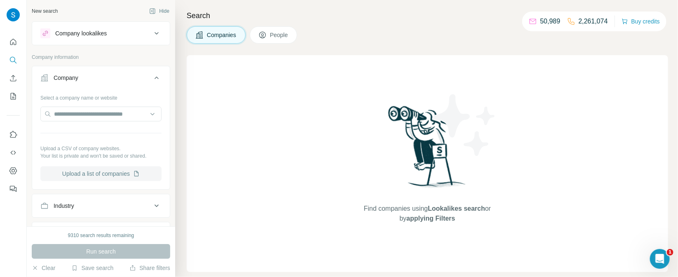
click at [94, 175] on button "Upload a list of companies" at bounding box center [100, 173] width 121 height 15
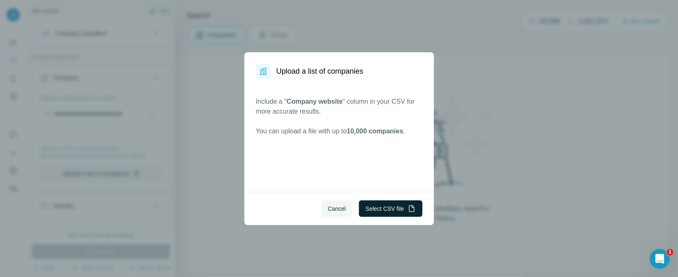
click at [391, 210] on button "Select CSV file" at bounding box center [390, 209] width 63 height 16
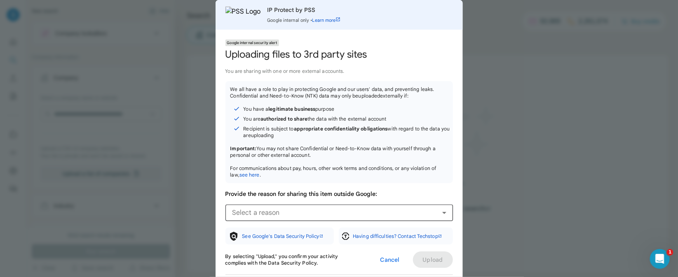
click at [402, 213] on div "Select a reason" at bounding box center [337, 213] width 210 height 10
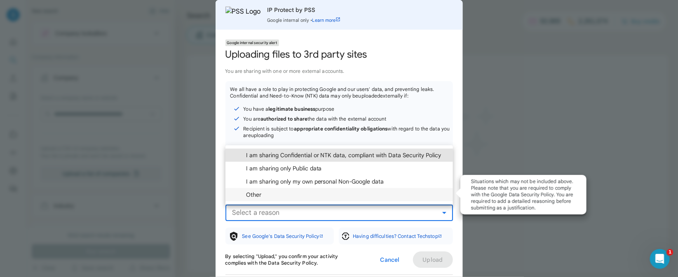
click at [339, 196] on mat-option "Other" at bounding box center [338, 194] width 227 height 13
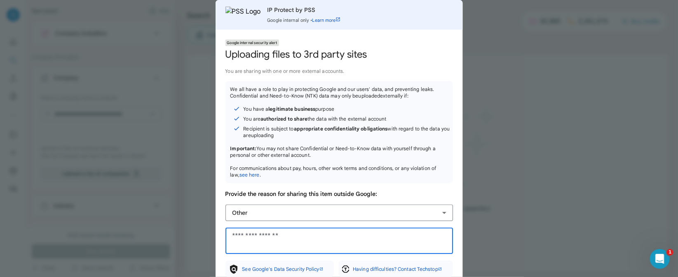
click at [283, 239] on textarea "Enter your reason" at bounding box center [339, 241] width 214 height 20
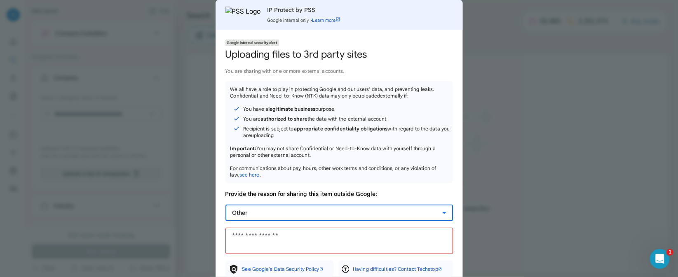
click at [326, 217] on div "Other" at bounding box center [337, 213] width 210 height 10
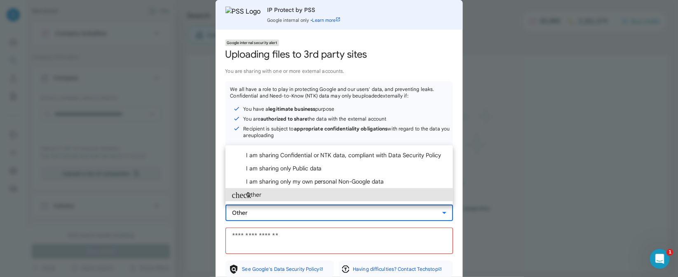
click at [543, 120] on div at bounding box center [339, 138] width 678 height 277
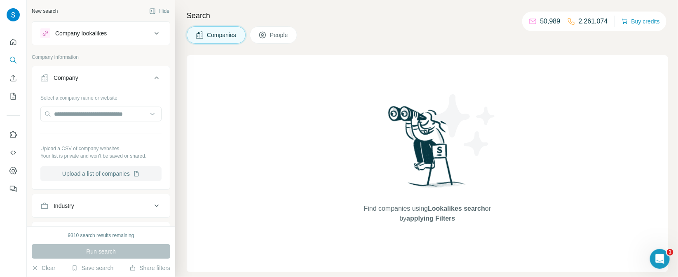
click at [102, 177] on button "Upload a list of companies" at bounding box center [100, 173] width 121 height 15
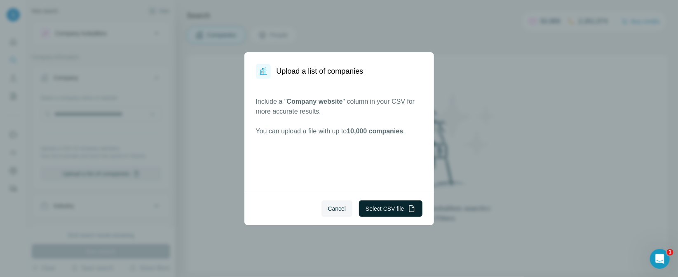
click at [390, 211] on button "Select CSV file" at bounding box center [390, 209] width 63 height 16
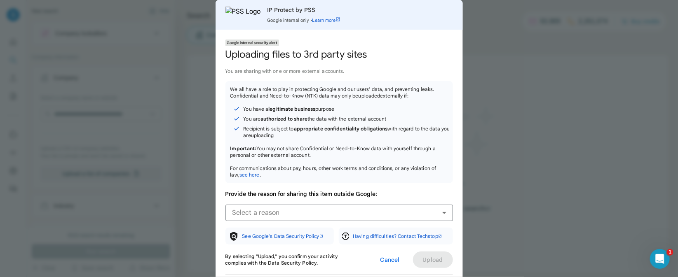
click at [385, 217] on div "Select a reason" at bounding box center [337, 213] width 210 height 10
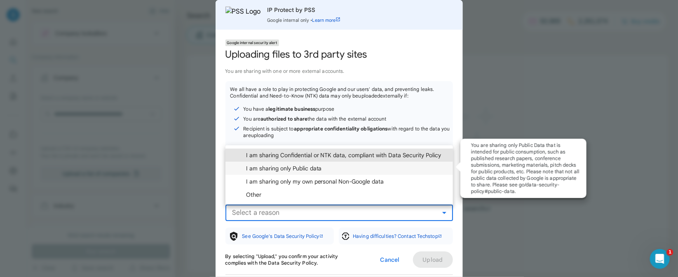
click at [315, 174] on mat-option "I am sharing only Public data" at bounding box center [338, 168] width 227 height 13
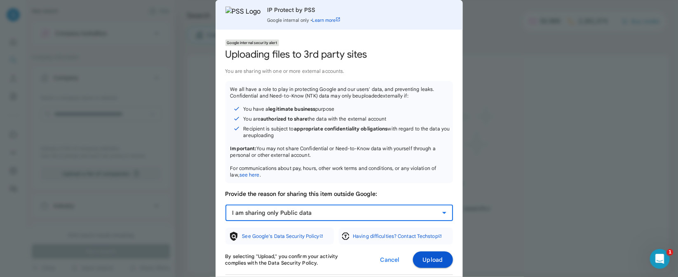
click at [435, 263] on span "Upload" at bounding box center [433, 260] width 20 height 8
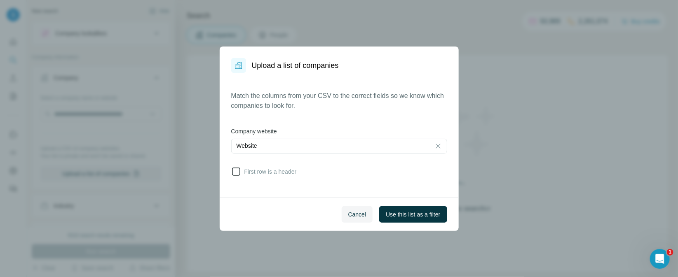
click at [239, 172] on icon at bounding box center [236, 172] width 8 height 8
click at [427, 212] on span "Use this list as a filter" at bounding box center [413, 215] width 54 height 8
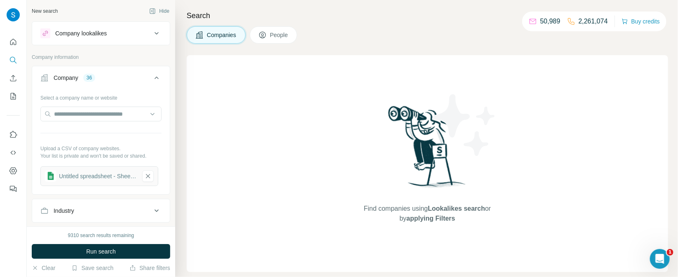
click at [281, 37] on span "People" at bounding box center [279, 35] width 19 height 8
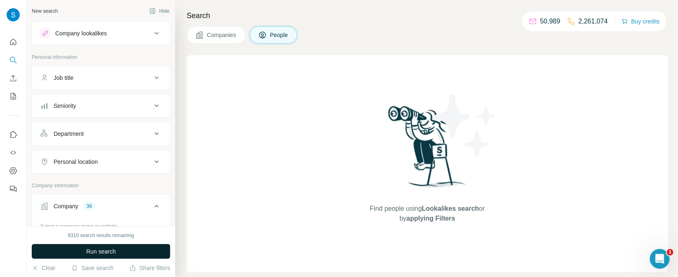
click at [108, 258] on button "Run search" at bounding box center [101, 251] width 138 height 15
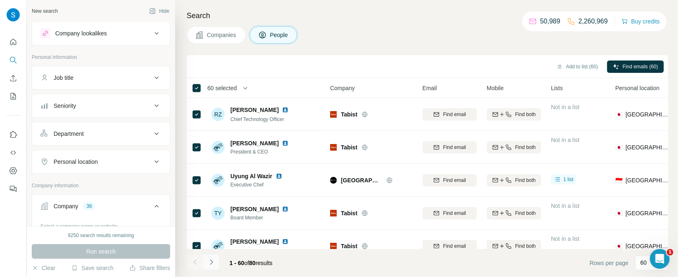
click at [215, 265] on button "Navigate to next page" at bounding box center [211, 262] width 16 height 16
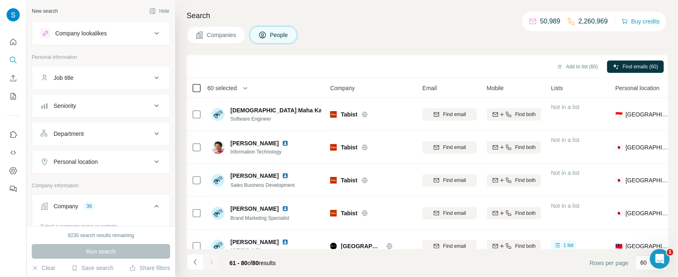
click at [196, 91] on div at bounding box center [197, 88] width 10 height 10
click at [577, 70] on button "Add to list (80)" at bounding box center [576, 67] width 53 height 12
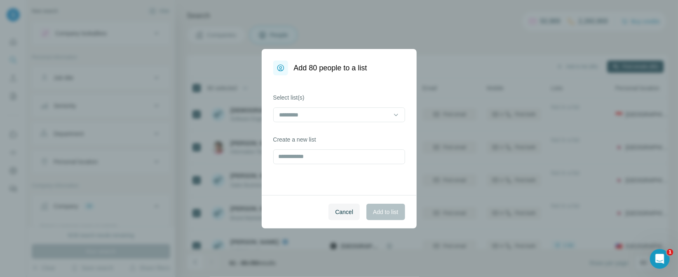
click at [338, 168] on div "Select list(s) Create a new list" at bounding box center [339, 135] width 155 height 120
click at [338, 160] on input "text" at bounding box center [339, 157] width 132 height 15
type input "**********"
click at [373, 211] on span "Add to list" at bounding box center [385, 212] width 25 height 8
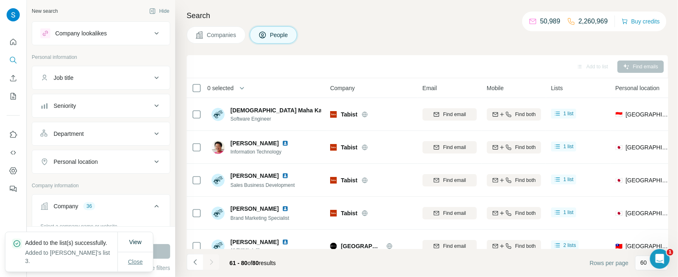
click at [140, 265] on span "Close" at bounding box center [135, 262] width 15 height 8
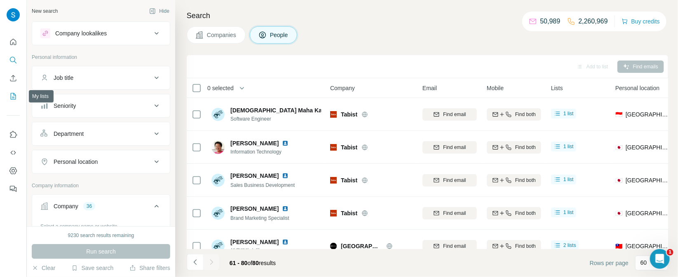
click at [9, 99] on icon "My lists" at bounding box center [13, 96] width 8 height 8
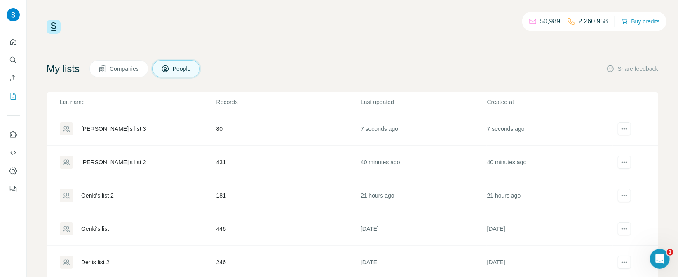
click at [108, 129] on div "[PERSON_NAME]'s list 3" at bounding box center [113, 129] width 65 height 8
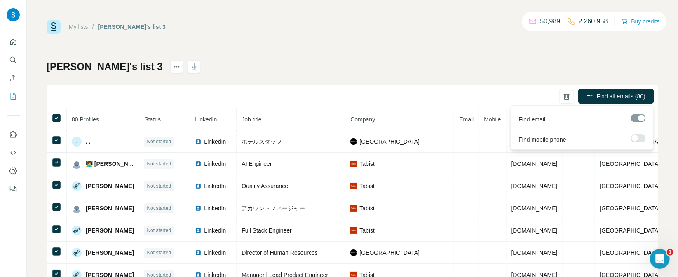
click at [641, 139] on label at bounding box center [638, 138] width 15 height 8
click at [613, 98] on span "Find all emails & mobiles (80)" at bounding box center [607, 96] width 76 height 8
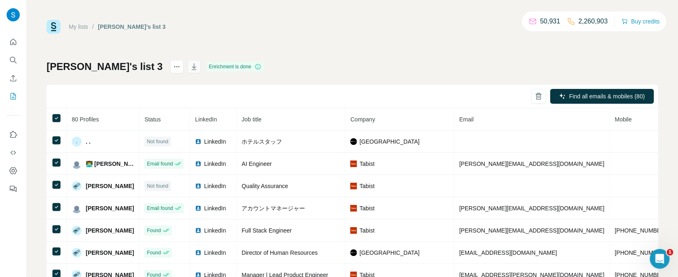
click at [190, 69] on icon "button" at bounding box center [194, 67] width 8 height 8
